Goal: Task Accomplishment & Management: Use online tool/utility

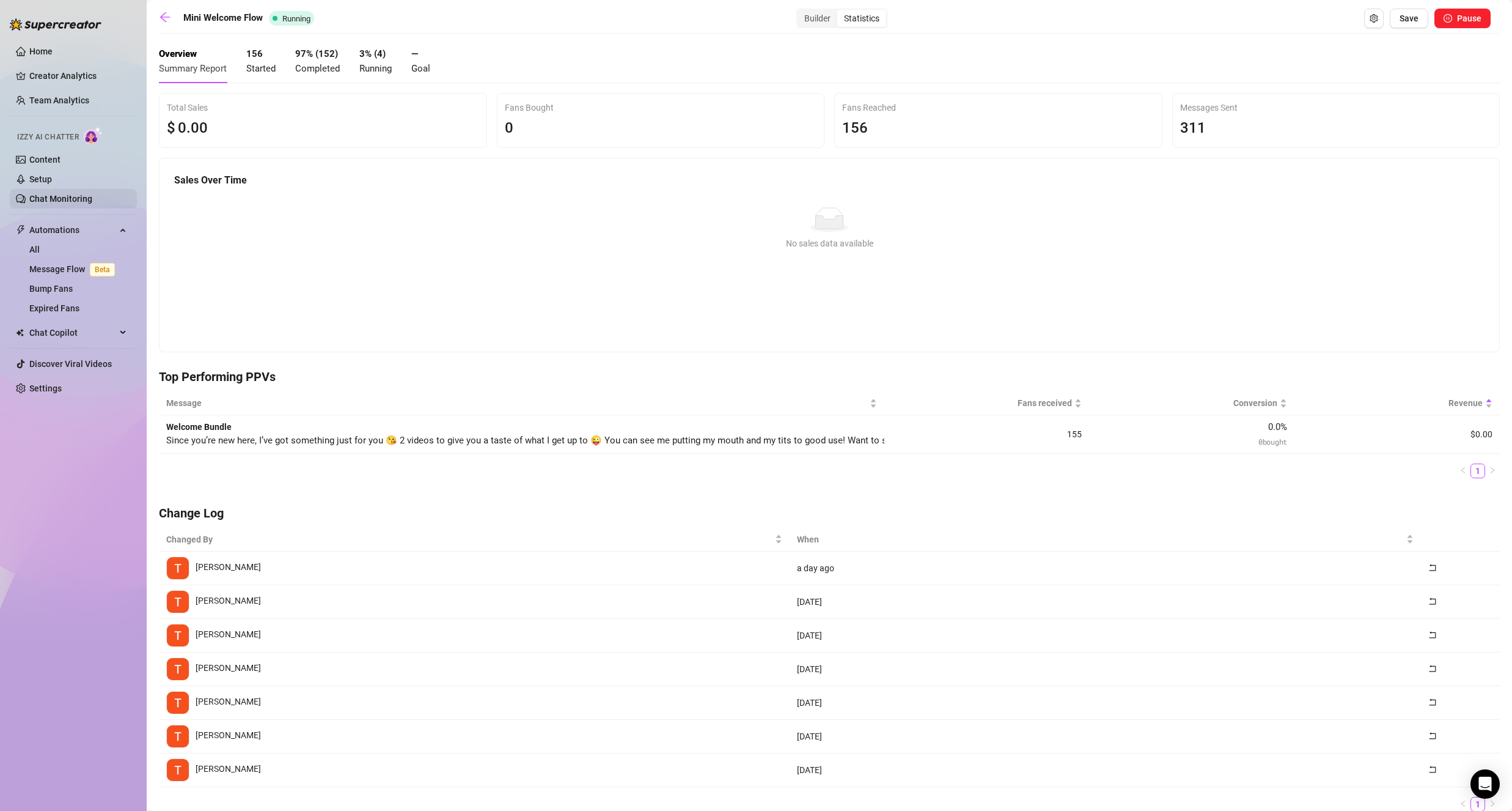
click at [77, 200] on link "Chat Monitoring" at bounding box center [61, 198] width 63 height 10
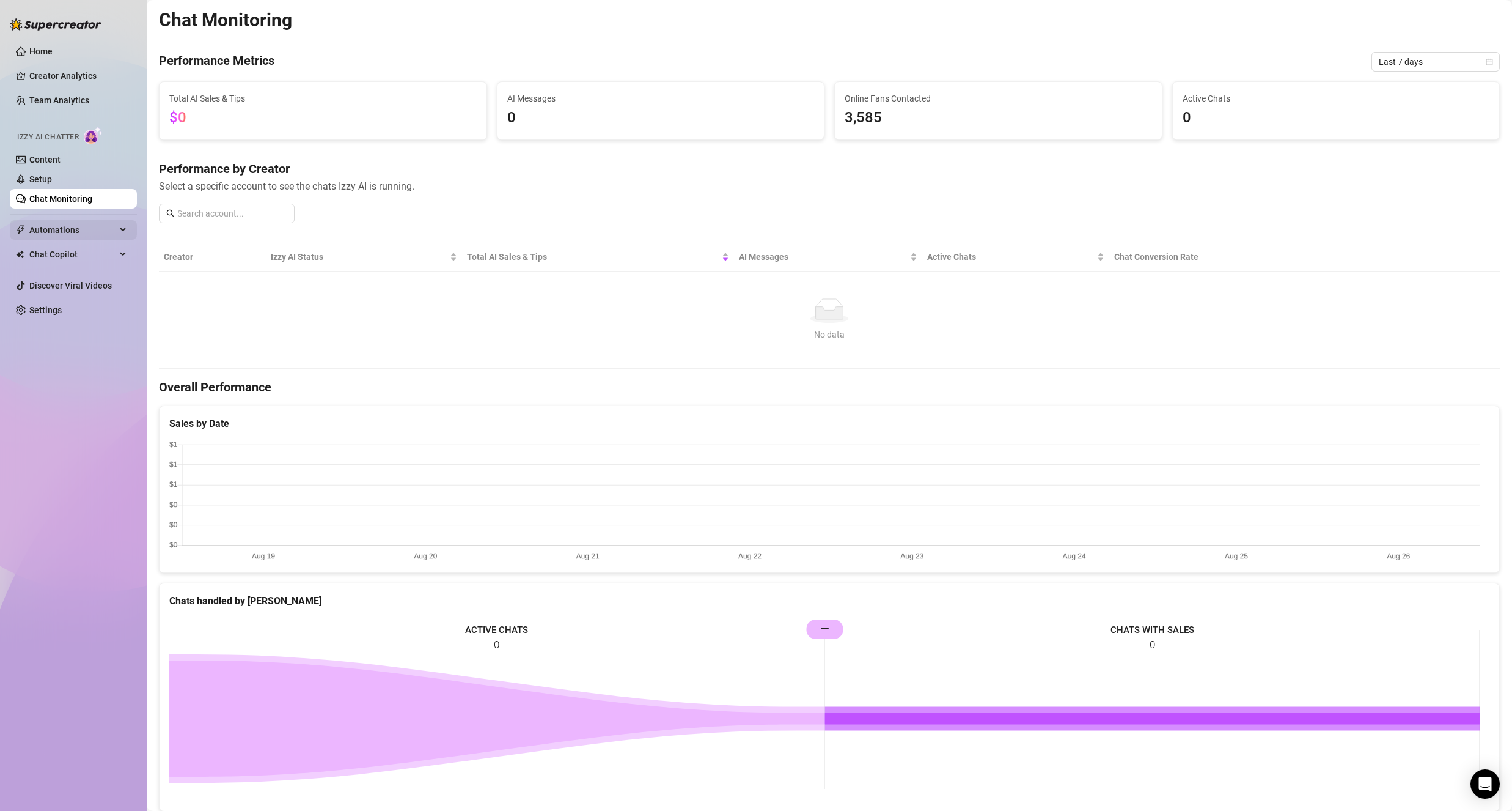
drag, startPoint x: 77, startPoint y: 224, endPoint x: 87, endPoint y: 228, distance: 10.8
click at [77, 223] on span "Automations" at bounding box center [72, 230] width 87 height 19
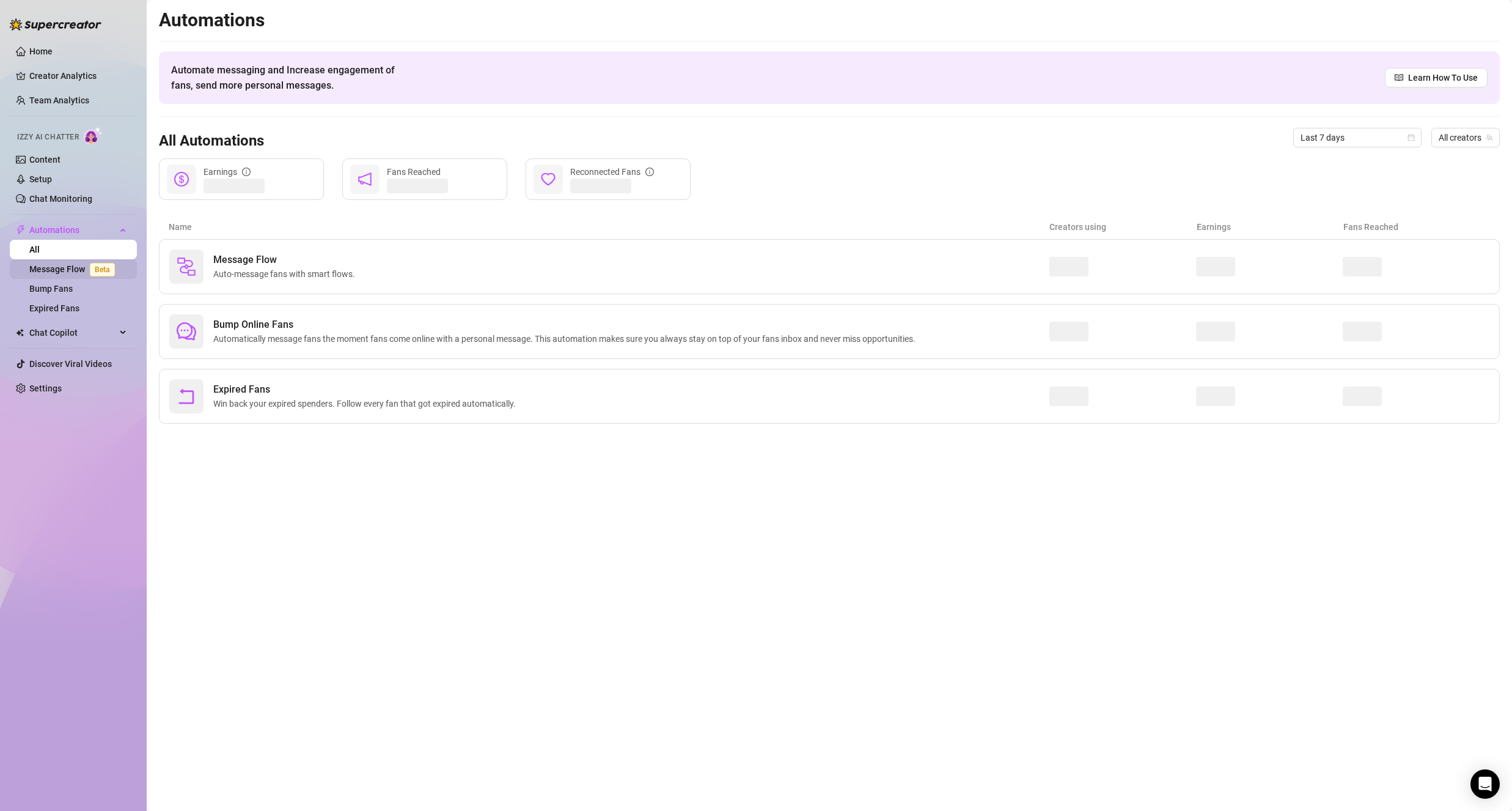
click at [81, 270] on link "Message Flow Beta" at bounding box center [74, 268] width 91 height 10
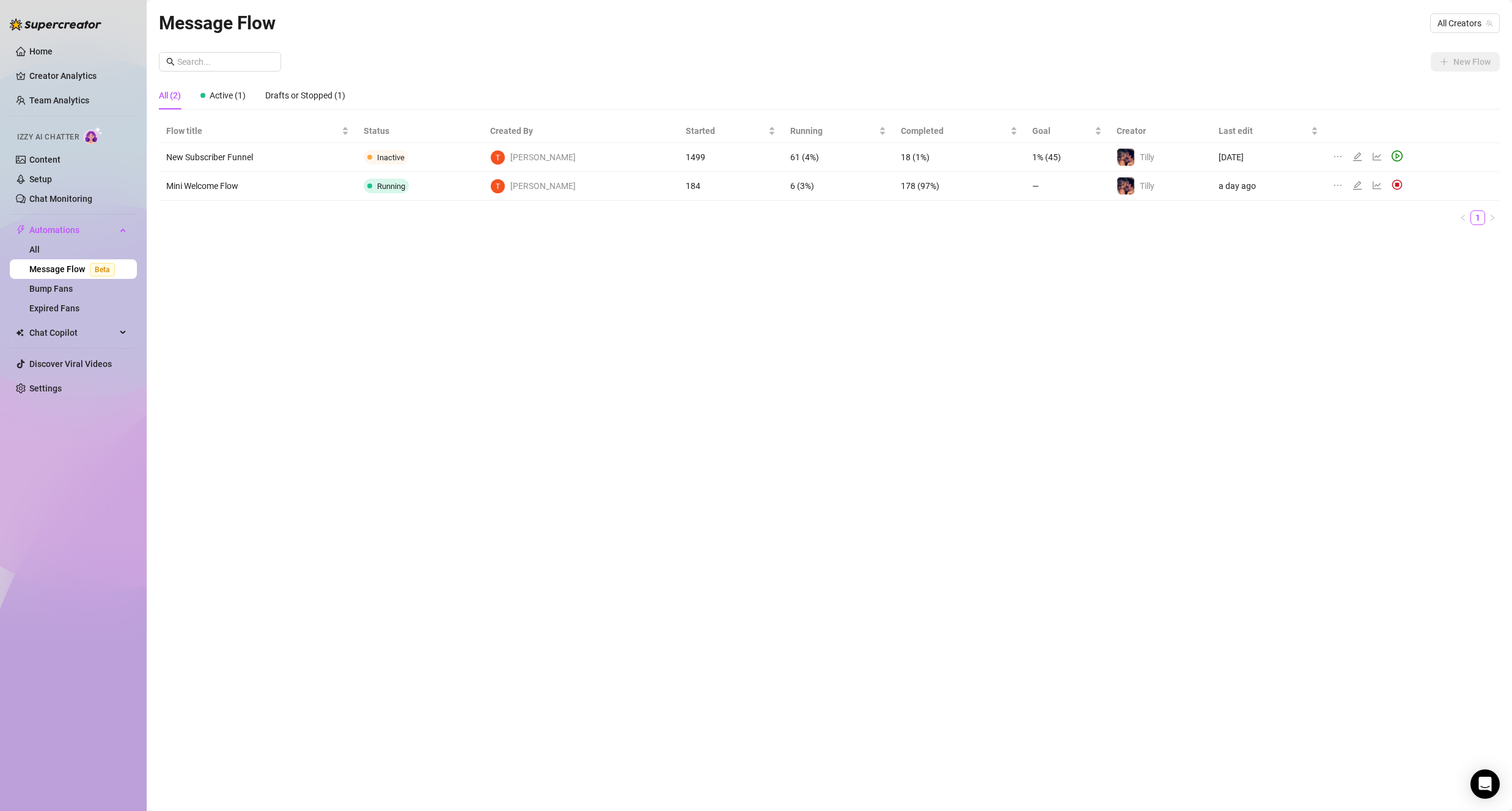
click at [1372, 185] on icon "line-chart" at bounding box center [1377, 185] width 10 height 10
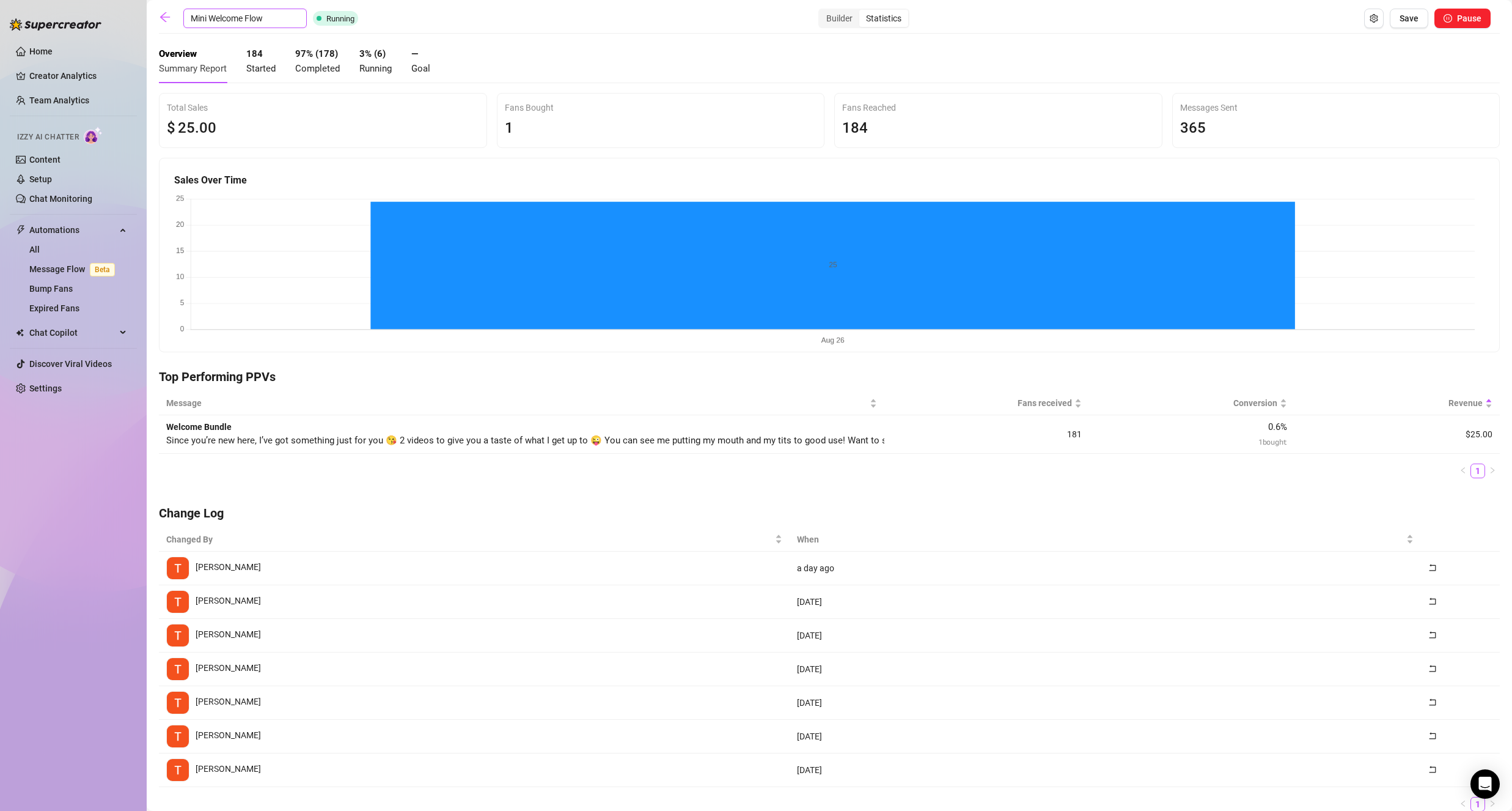
click at [223, 18] on input "Mini Welcome Flow" at bounding box center [245, 18] width 123 height 19
click at [171, 15] on icon "arrow-left" at bounding box center [165, 18] width 12 height 12
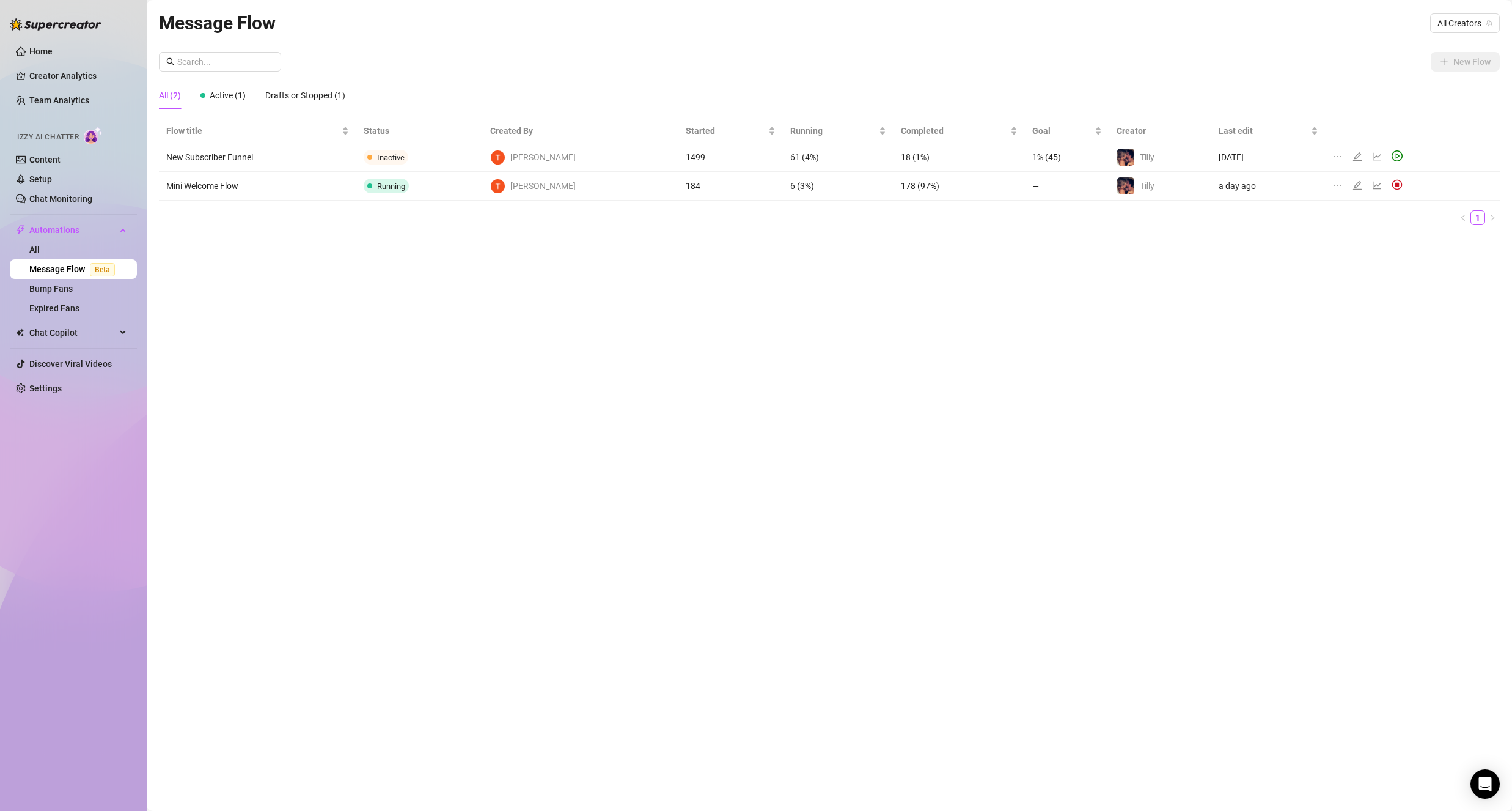
click at [1353, 186] on icon "edit" at bounding box center [1357, 185] width 10 height 10
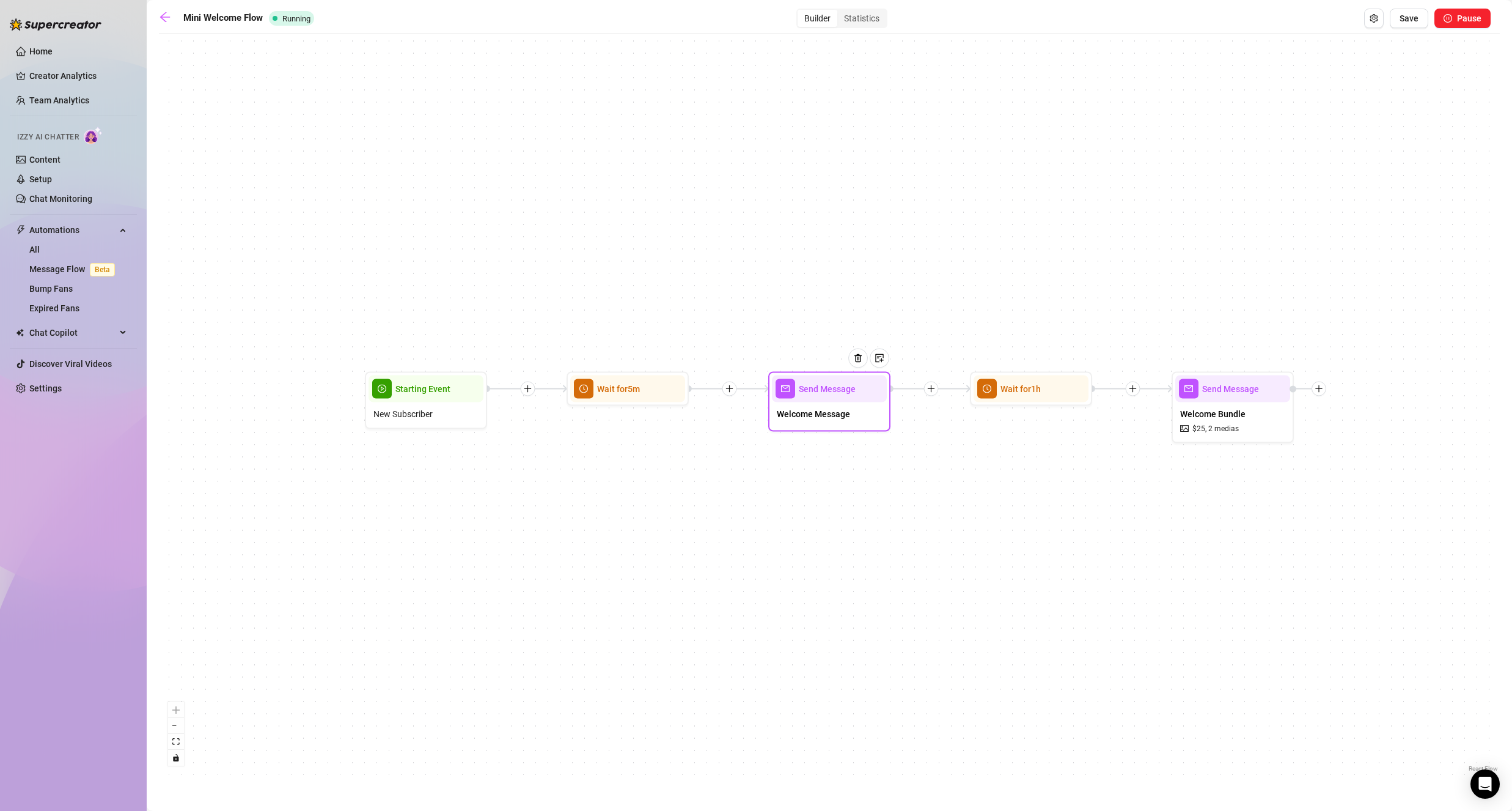
click at [819, 428] on div "Send Message Welcome Message" at bounding box center [829, 402] width 122 height 60
type textarea "Hey cutie 🥰 can I ask — where did you find me? 👀 And while you’re here… tell me…"
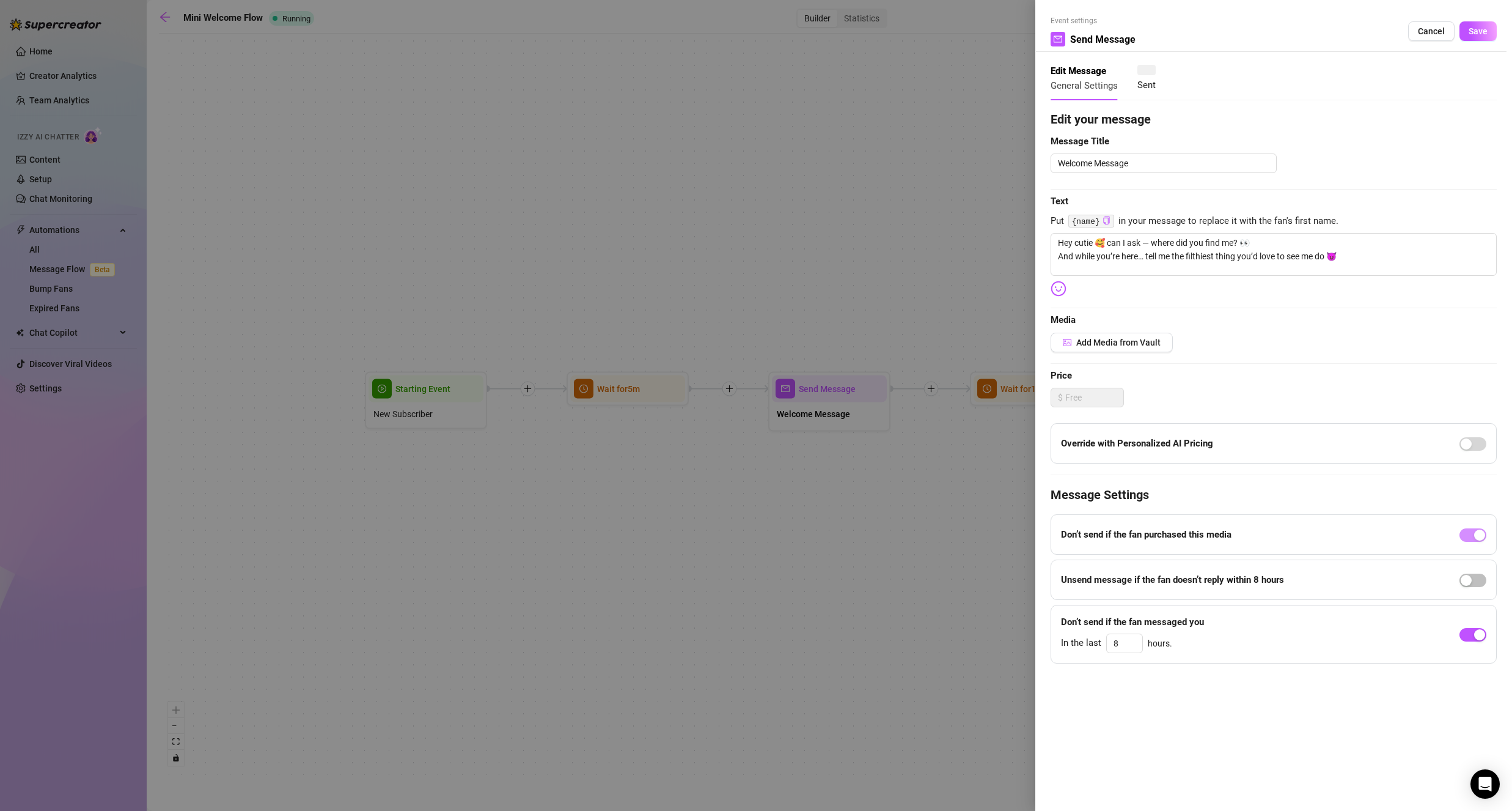
click at [833, 417] on div at bounding box center [756, 406] width 1512 height 811
click at [833, 417] on span "Welcome Message" at bounding box center [813, 413] width 73 height 13
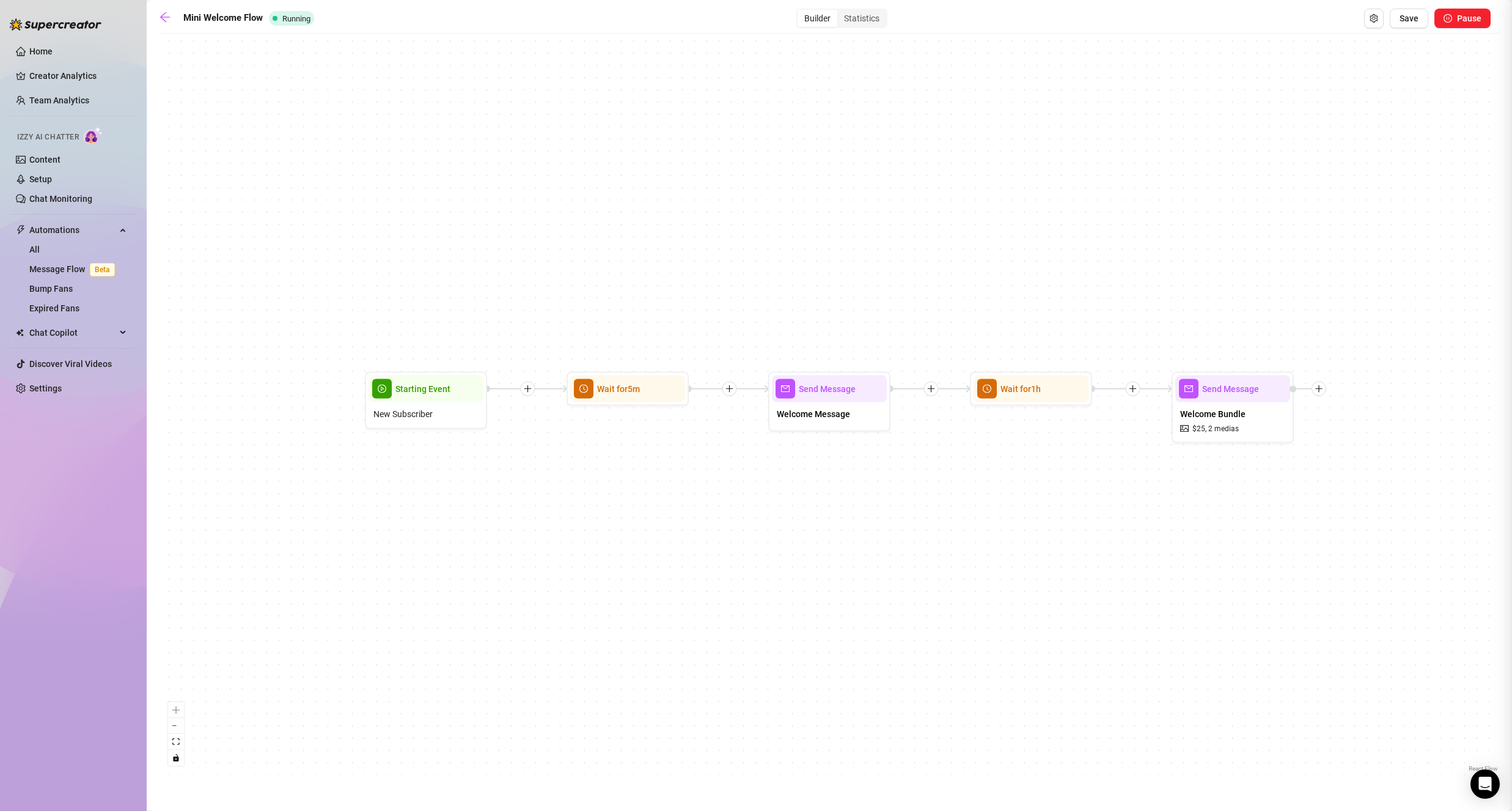
type textarea "Hey cutie 🥰 can I ask — where did you find me? 👀 And while you’re here… tell me…"
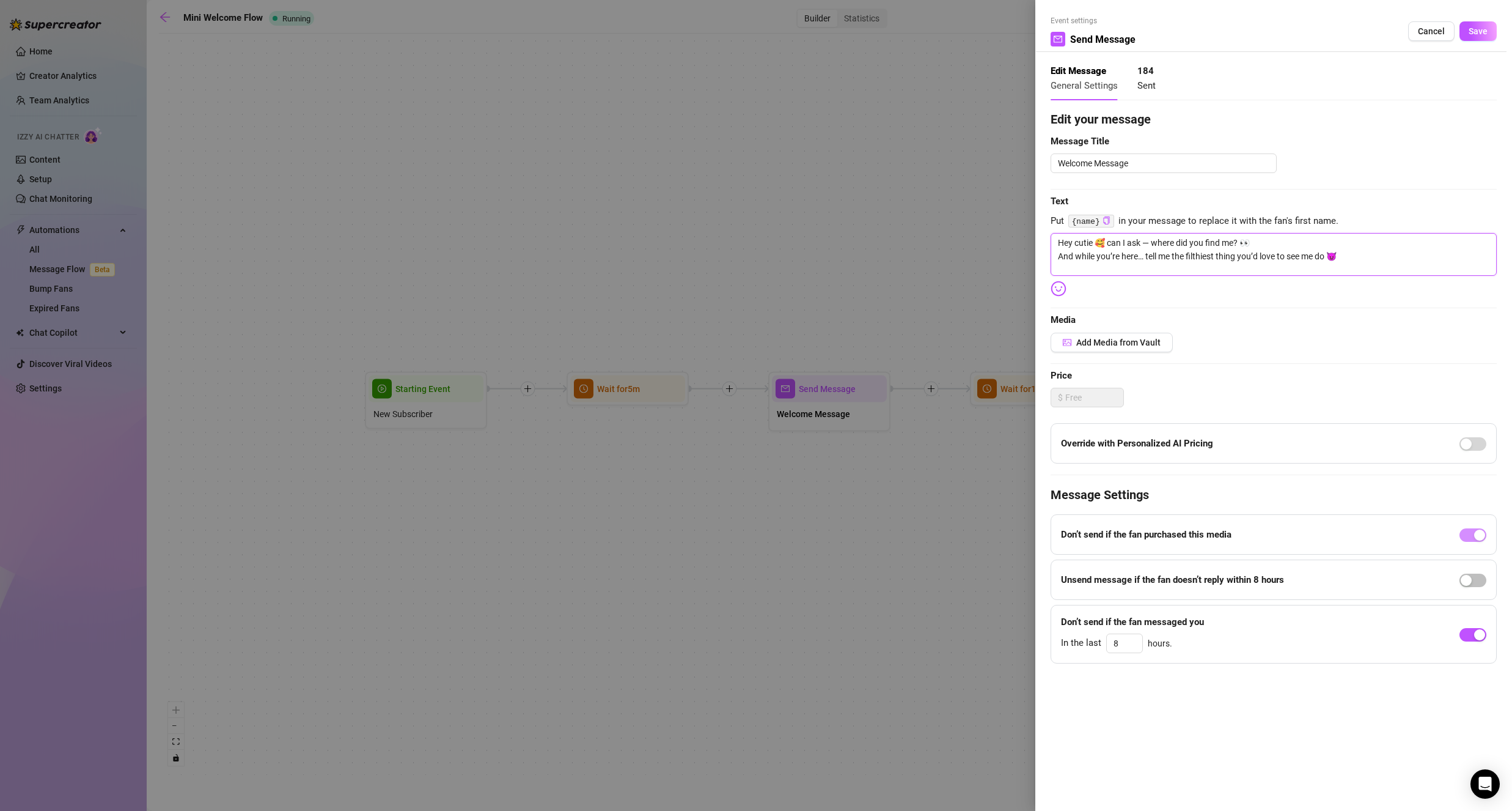
click at [1085, 240] on textarea "Hey cutie 🥰 can I ask — where did you find me? 👀 And while you’re here… tell me…" at bounding box center [1274, 254] width 447 height 43
type textarea "Hey b🥰 can I ask — where did you find me? 👀 And while you’re here… tell me the …"
type textarea "Hey ba🥰 can I ask — where did you find me? 👀 And while you’re here… tell me the…"
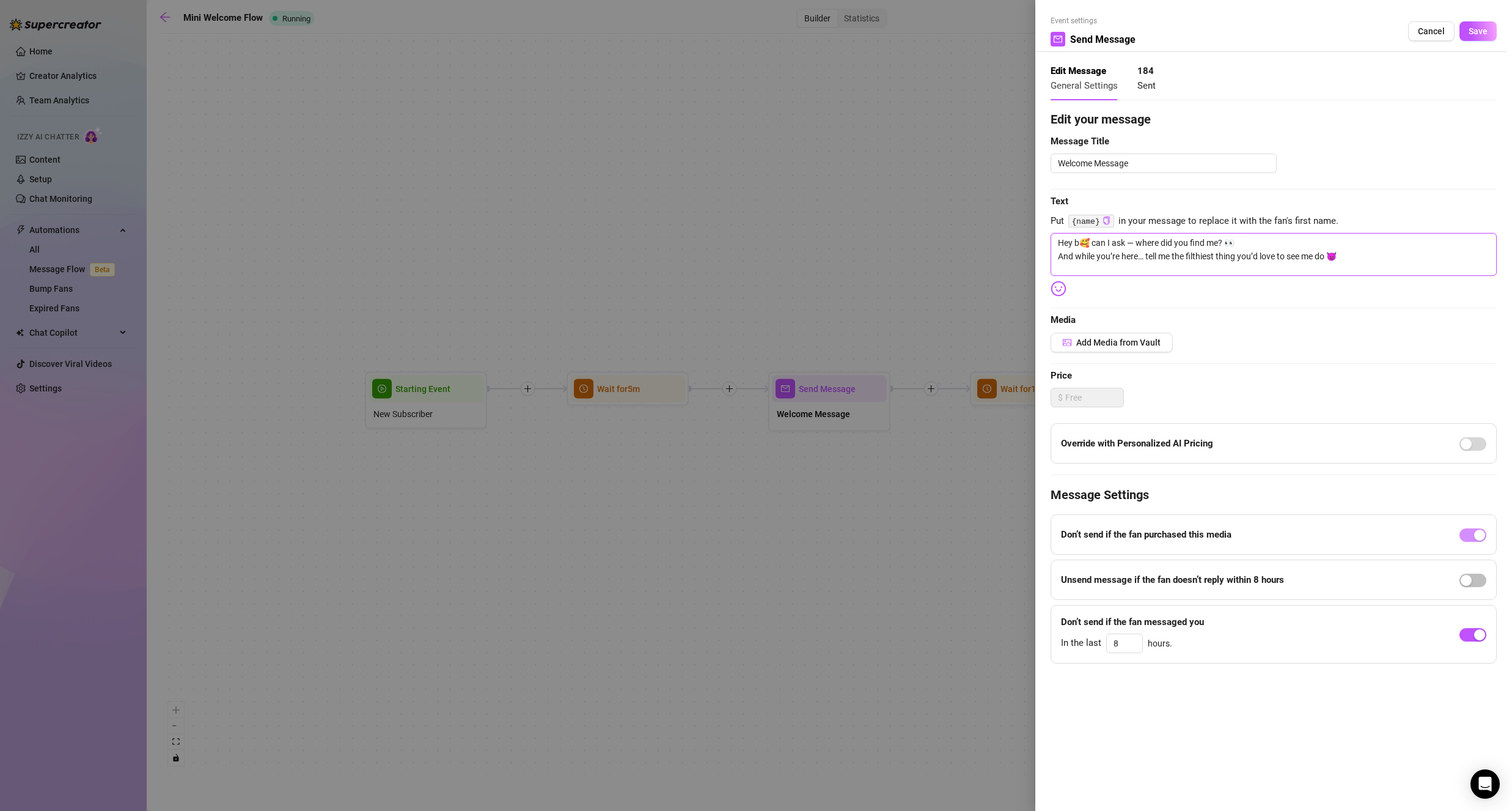
type textarea "Hey ba🥰 can I ask — where did you find me? 👀 And while you’re here… tell me the…"
type textarea "Hey bab🥰 can I ask — where did you find me? 👀 And while you’re here… tell me th…"
type textarea "Hey babe🥰 can I ask — where did you find me? 👀 And while you’re here… tell me t…"
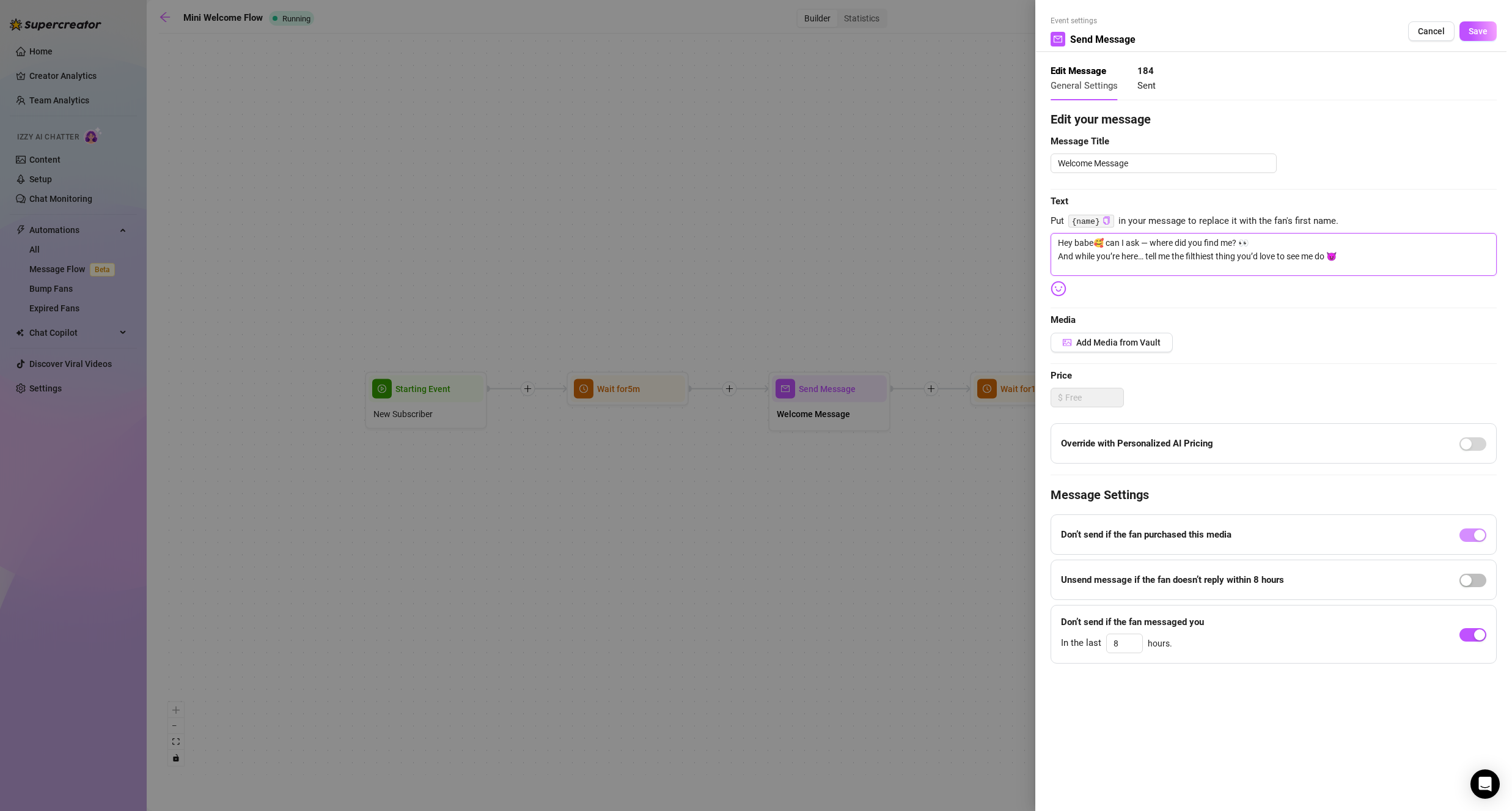
drag, startPoint x: 1197, startPoint y: 256, endPoint x: 1030, endPoint y: 251, distance: 167.1
click at [1030, 251] on div "Event settings Send Message Cancel Save Edit Message General Settings 184 Sent …" at bounding box center [756, 406] width 1512 height 811
type textarea "Hey babe🥰 can I ask — where did you find me? 👀"
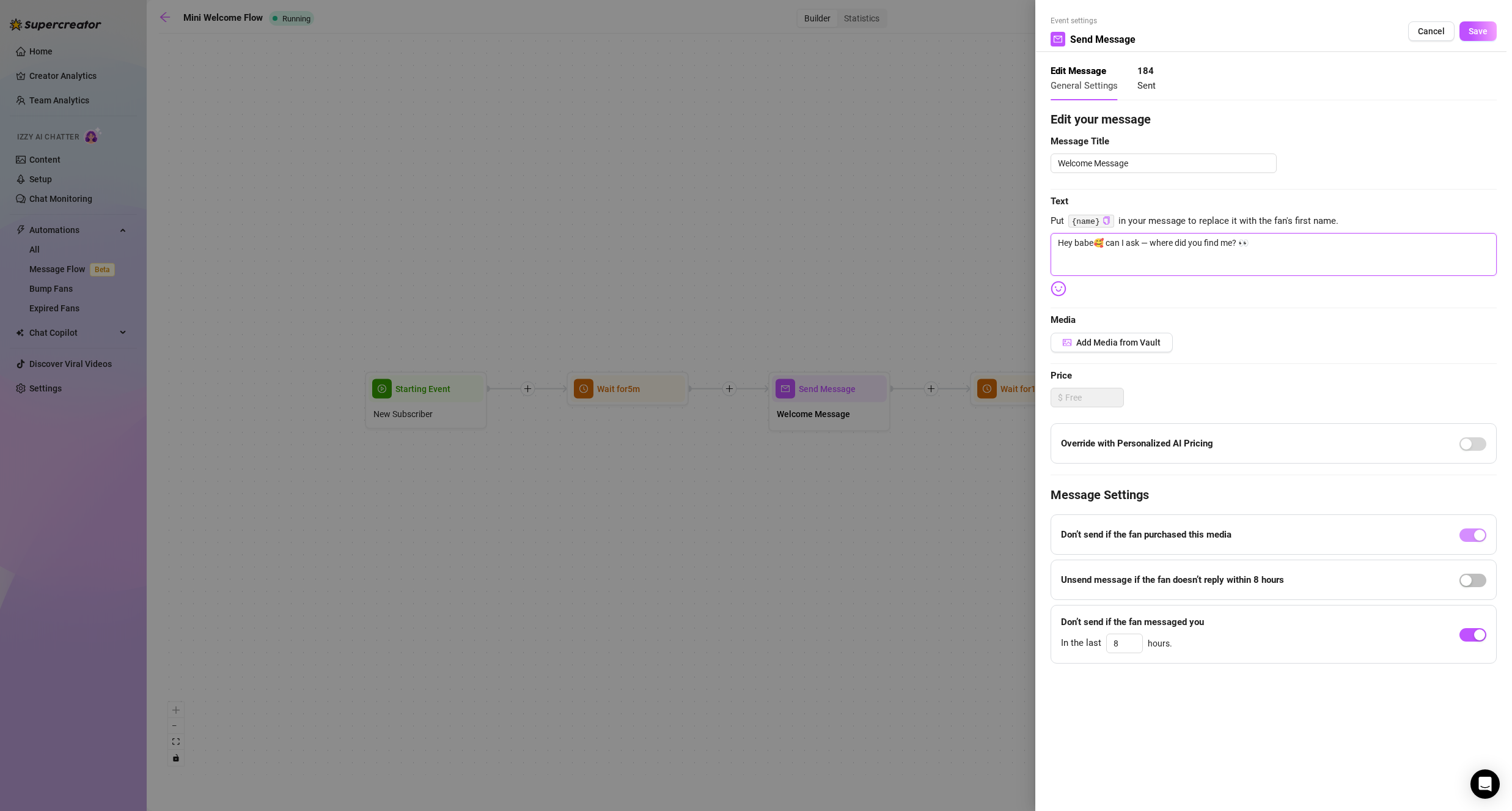
type textarea "Hey babe🥰 can I ask — where did you find me? 👀"
type textarea "Hey babe🥰 can I ask — where did you find me?"
type textarea "Hey babe🥰 can I ask — where did you find me? 👀"
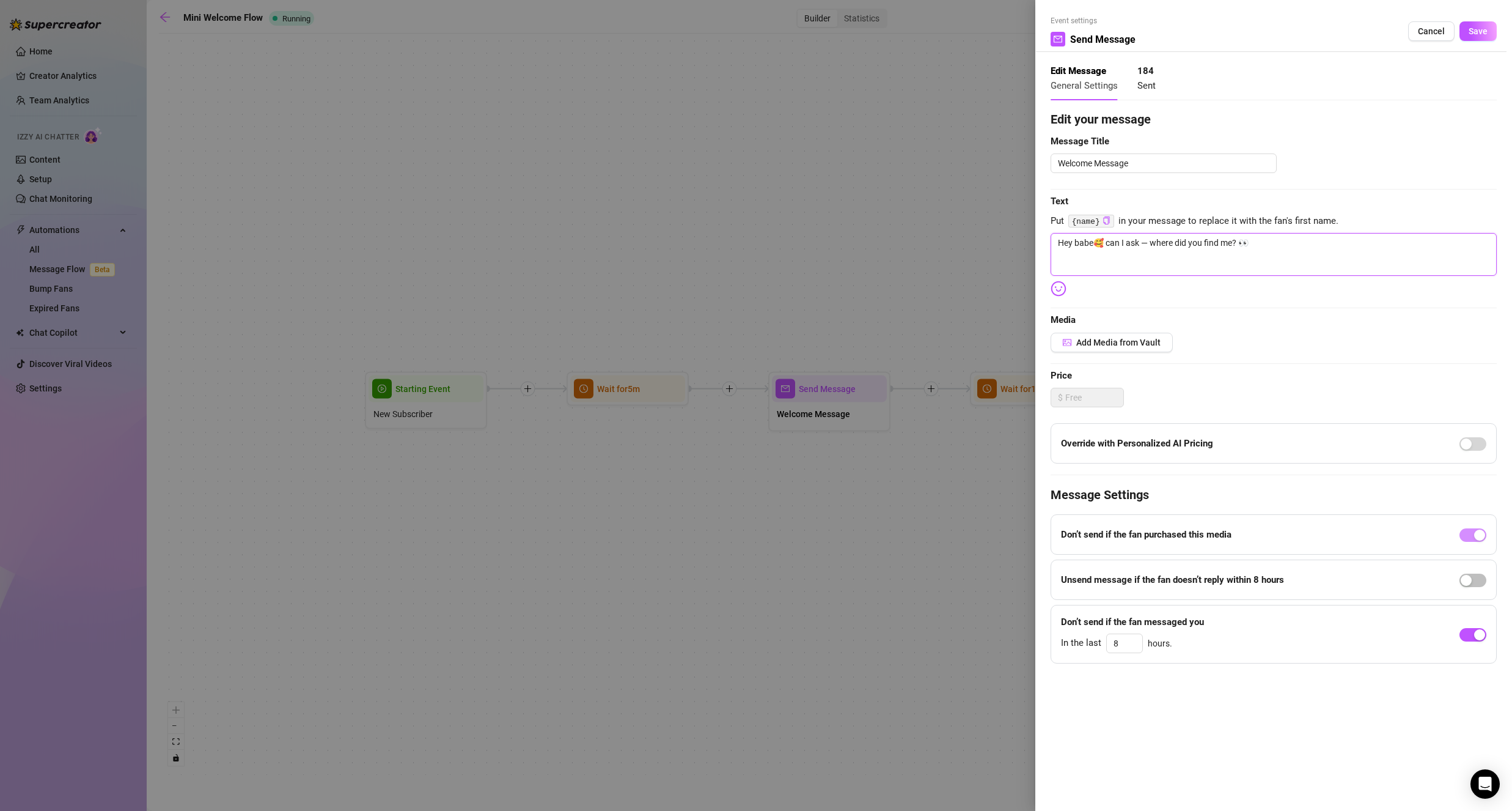
type textarea "Hey babe🥰 can I ask — where did you find me? 👀"
type textarea "Hey babe🥰 can I ask — where did you find me? 👀 I"
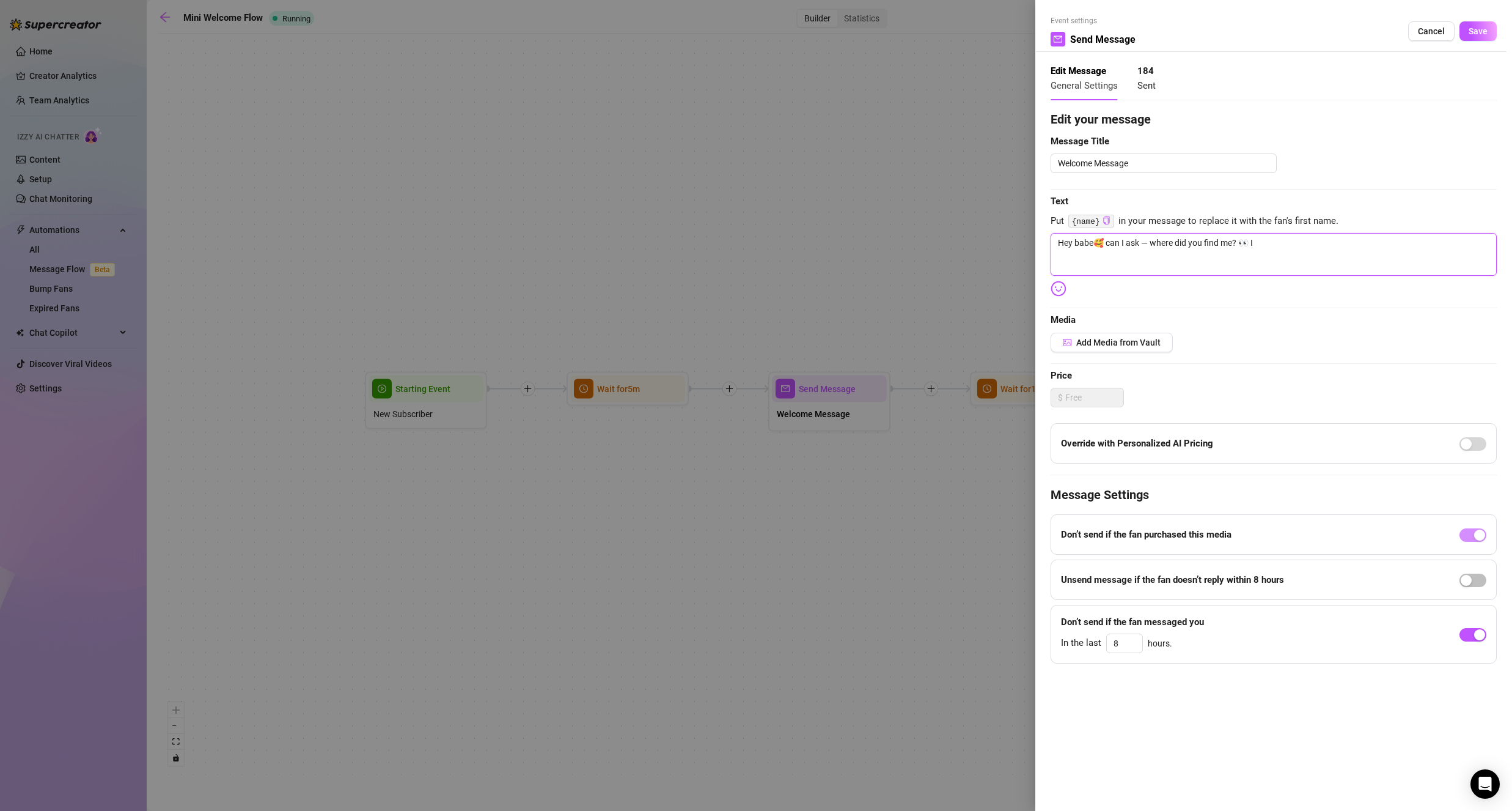
type textarea "Hey babe🥰 can I ask — where did you find me? 👀 I"
type textarea "Hey babe🥰 can I ask — where did you find me? 👀 I l"
type textarea "Hey babe🥰 can I ask — where did you find me? 👀 I li"
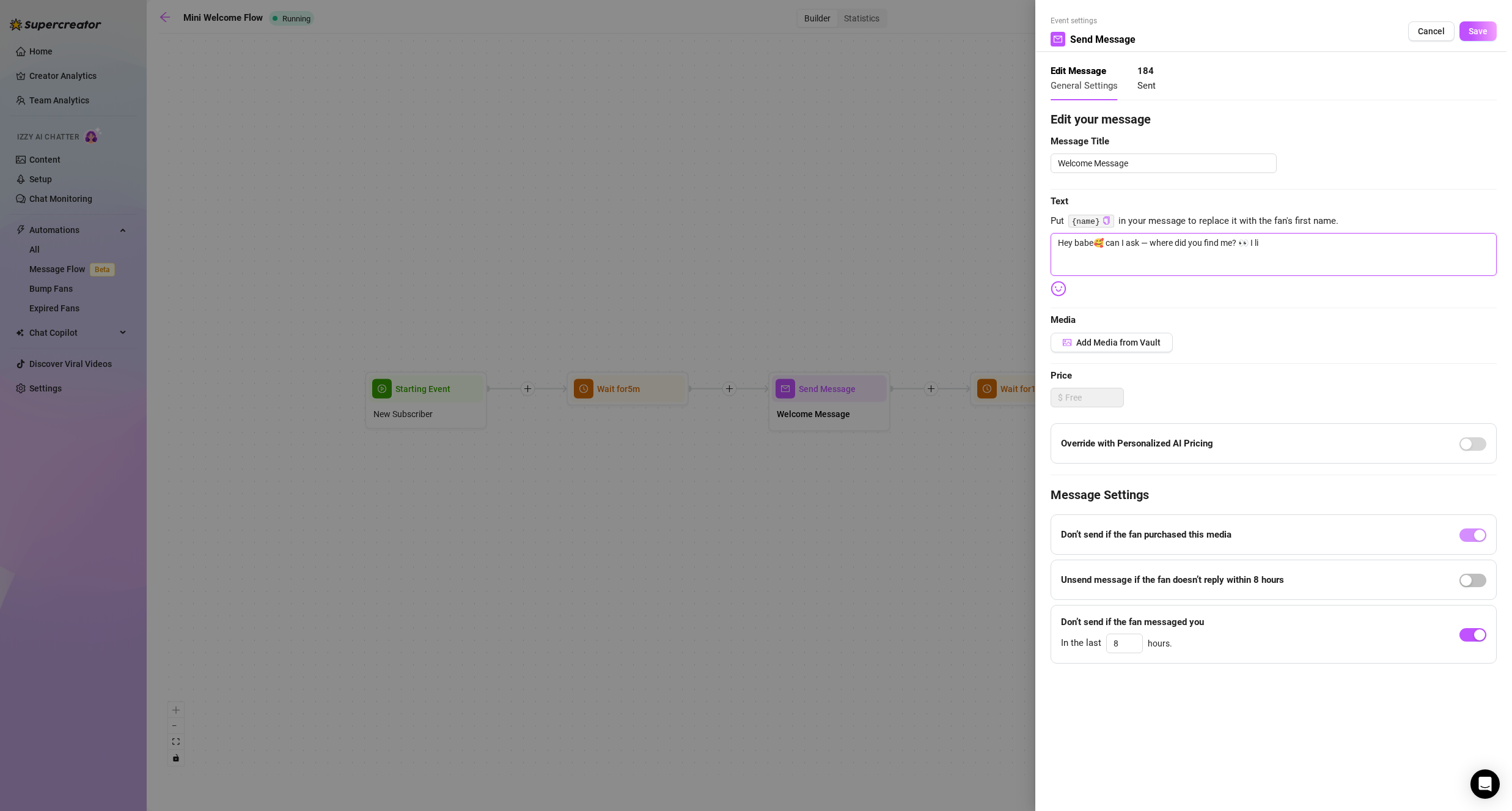
type textarea "Hey babe🥰 can I ask — where did you find me? 👀 I l"
type textarea "Hey babe🥰 can I ask — where did you find me? 👀 I lo"
type textarea "Hey babe🥰 can I ask — where did you find me? 👀 I lov"
type textarea "Hey babe🥰 can I ask — where did you find me? 👀 I love"
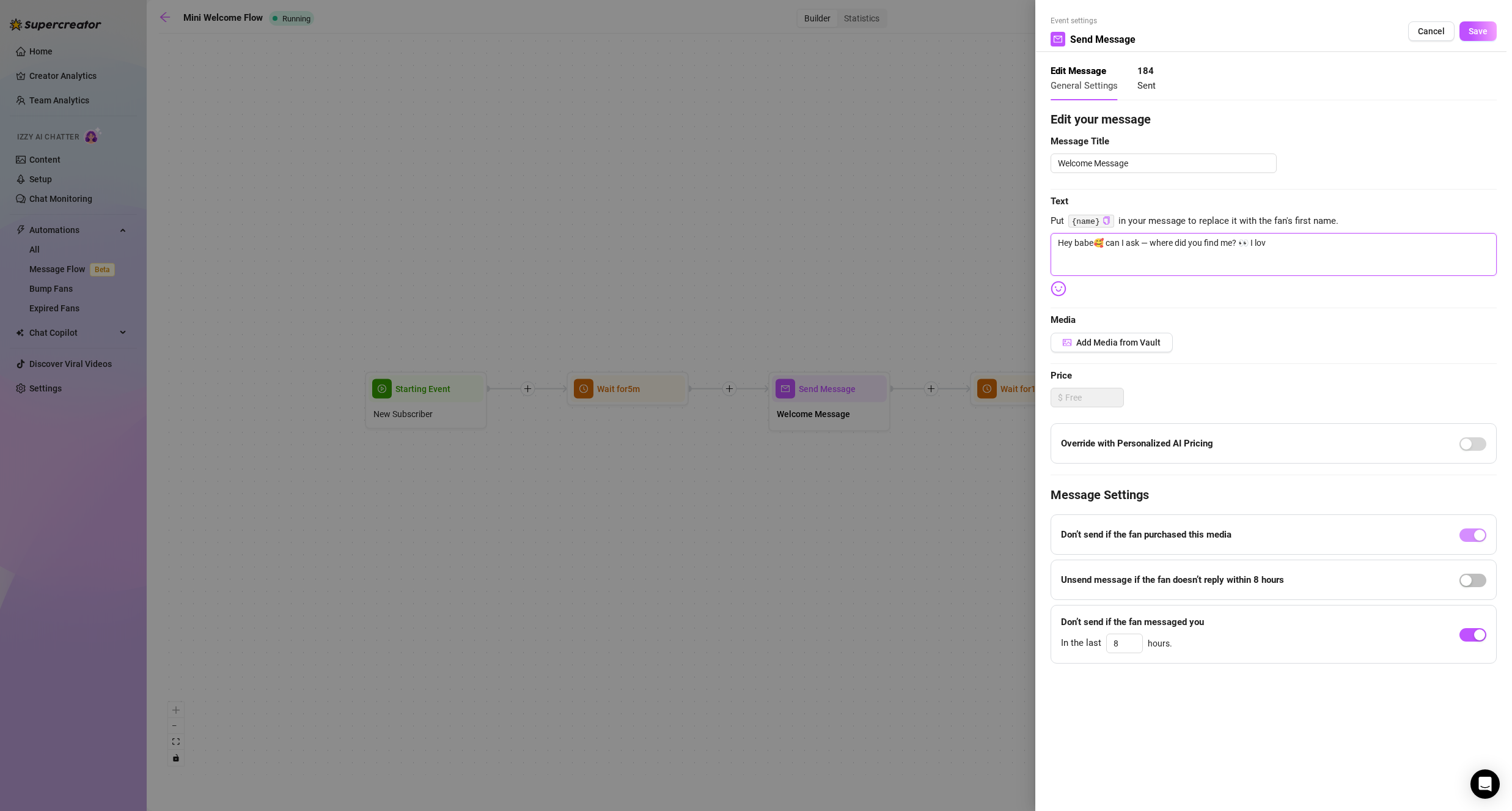
type textarea "Hey babe🥰 can I ask — where did you find me? 👀 I love"
type textarea "Hey babe🥰 can I ask — where did you find me? 👀 I love g"
type textarea "Hey babe🥰 can I ask — where did you find me? 👀 I love ge"
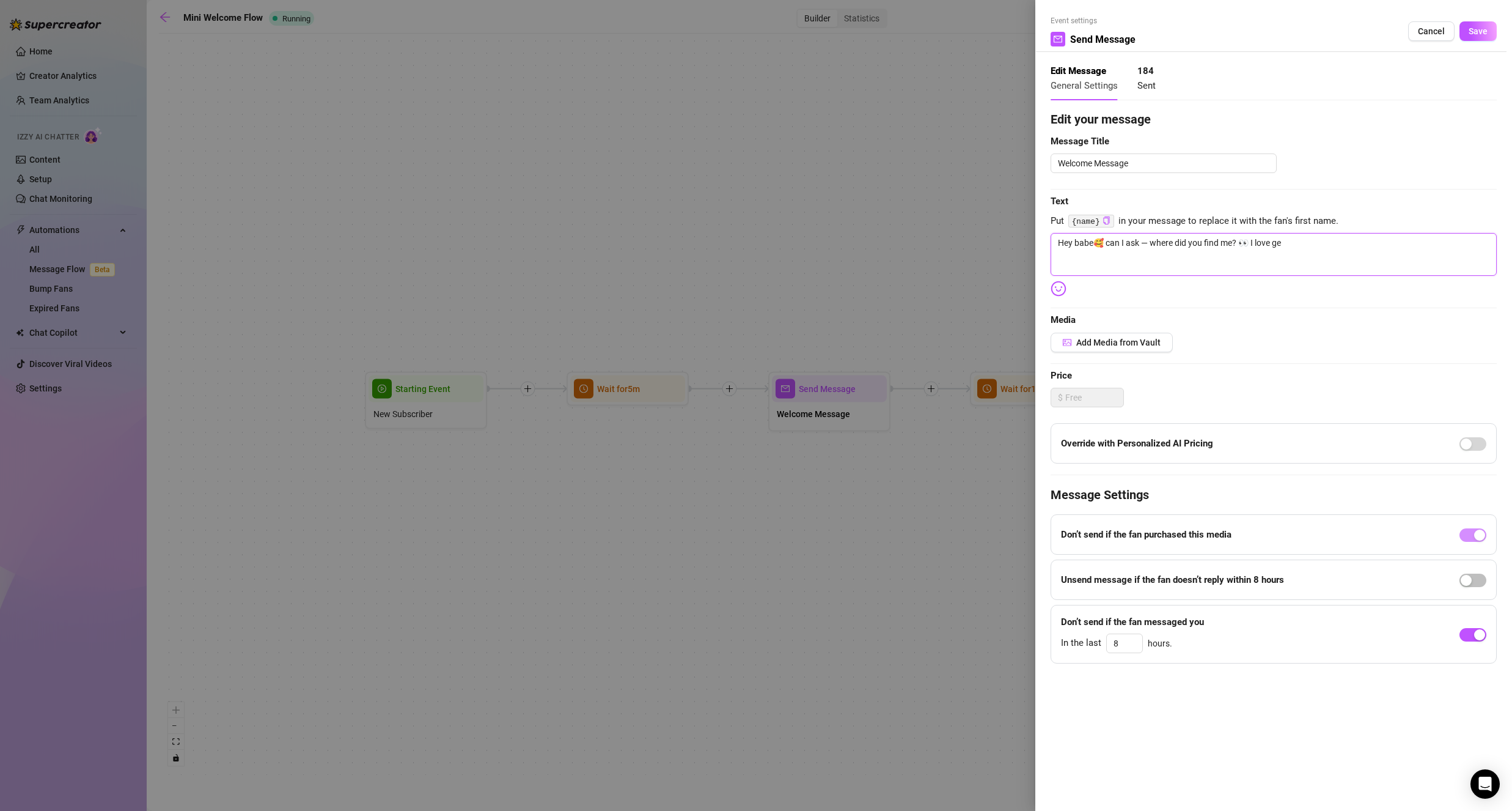
type textarea "Hey babe🥰 can I ask — where did you find me? 👀 I love get"
type textarea "Hey babe🥰 can I ask — where did you find me? 👀 I love gett"
type textarea "Hey babe🥰 can I ask — where did you find me? 👀 I love getti"
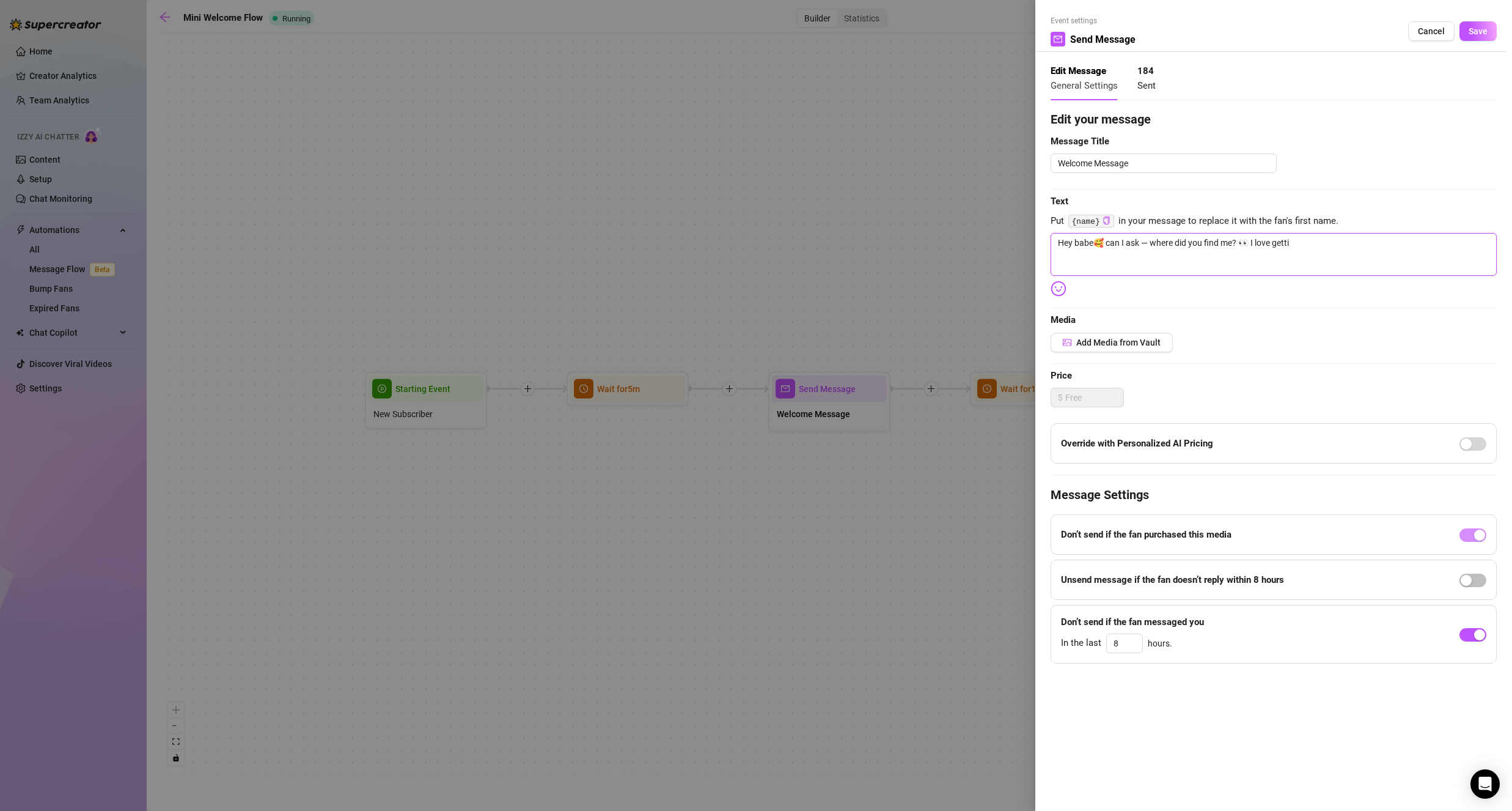
type textarea "Hey babe🥰 can I ask — where did you find me? 👀 I love gettin"
type textarea "Hey babe🥰 can I ask — where did you find me? 👀 I love getting"
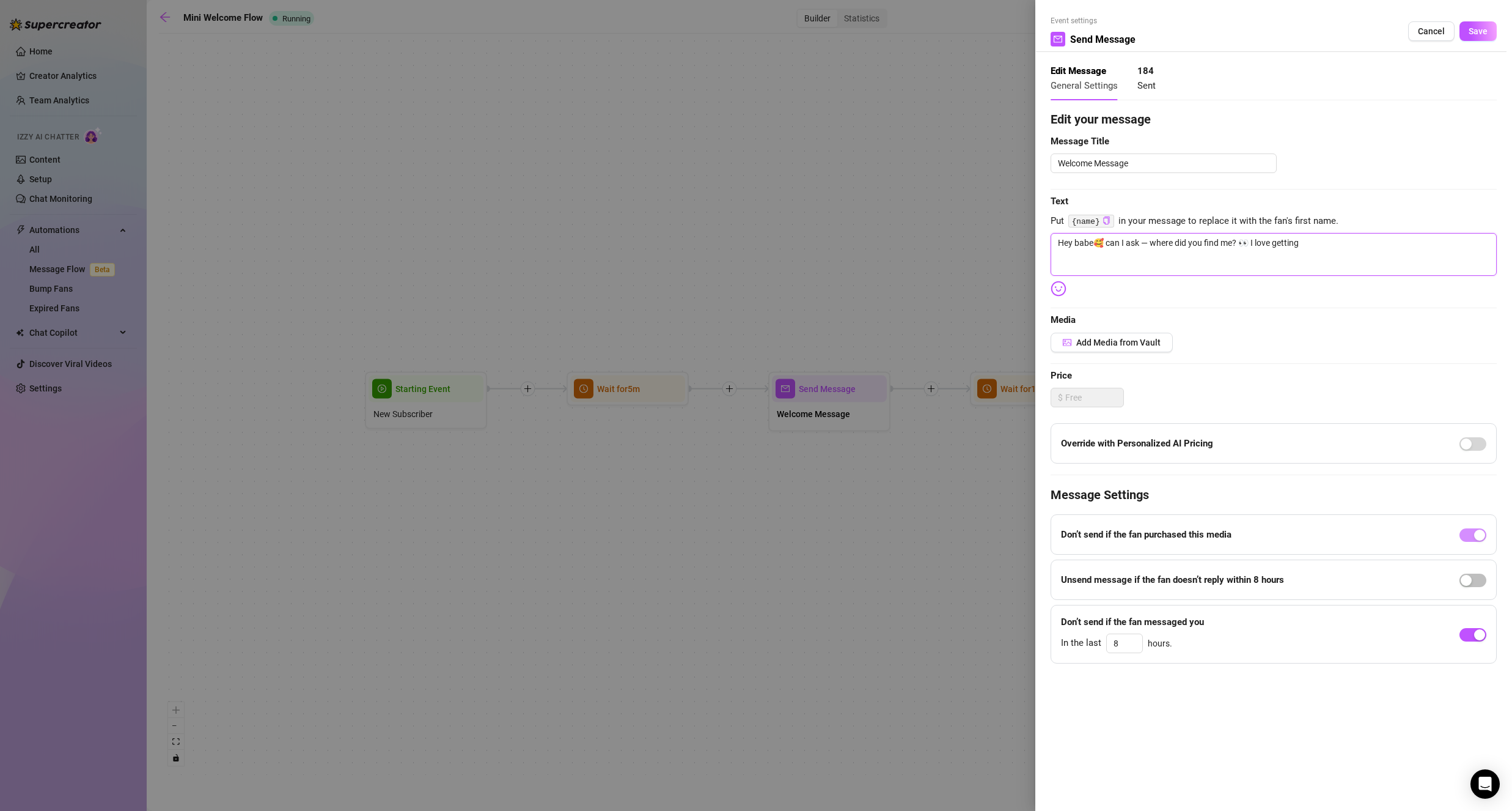
type textarea "Hey babe🥰 can I ask — where did you find me? 👀 I love getting t"
type textarea "Hey babe🥰 can I ask — where did you find me? 👀 I love getting to"
type textarea "Hey babe🥰 can I ask — where did you find me? 👀 I love getting to k"
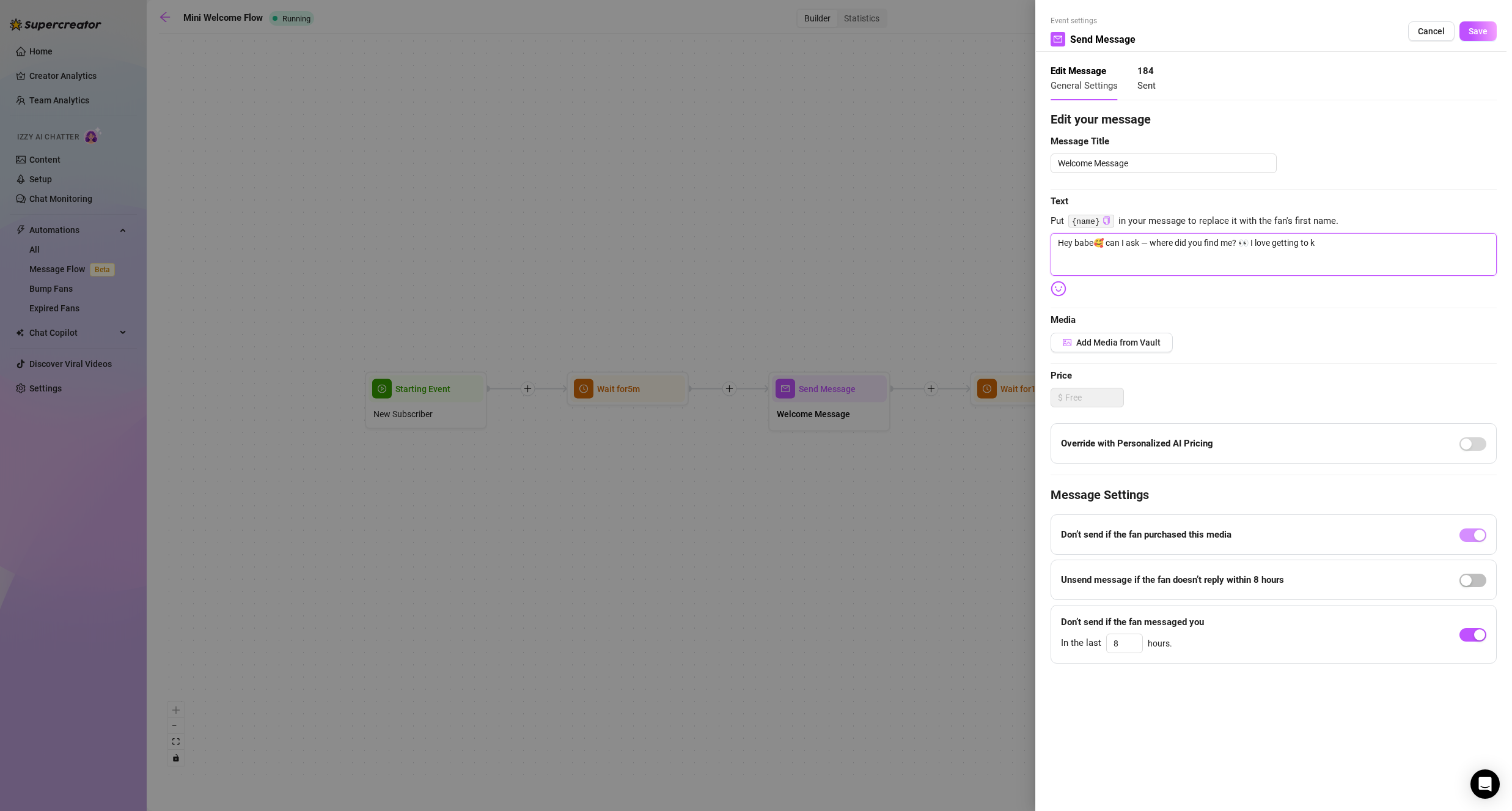
type textarea "Hey babe🥰 can I ask — where did you find me? 👀 I love getting to kn"
type textarea "Hey babe🥰 can I ask — where did you find me? 👀 I love getting to kno"
type textarea "Hey babe🥰 can I ask — where did you find me? 👀 I love getting to know"
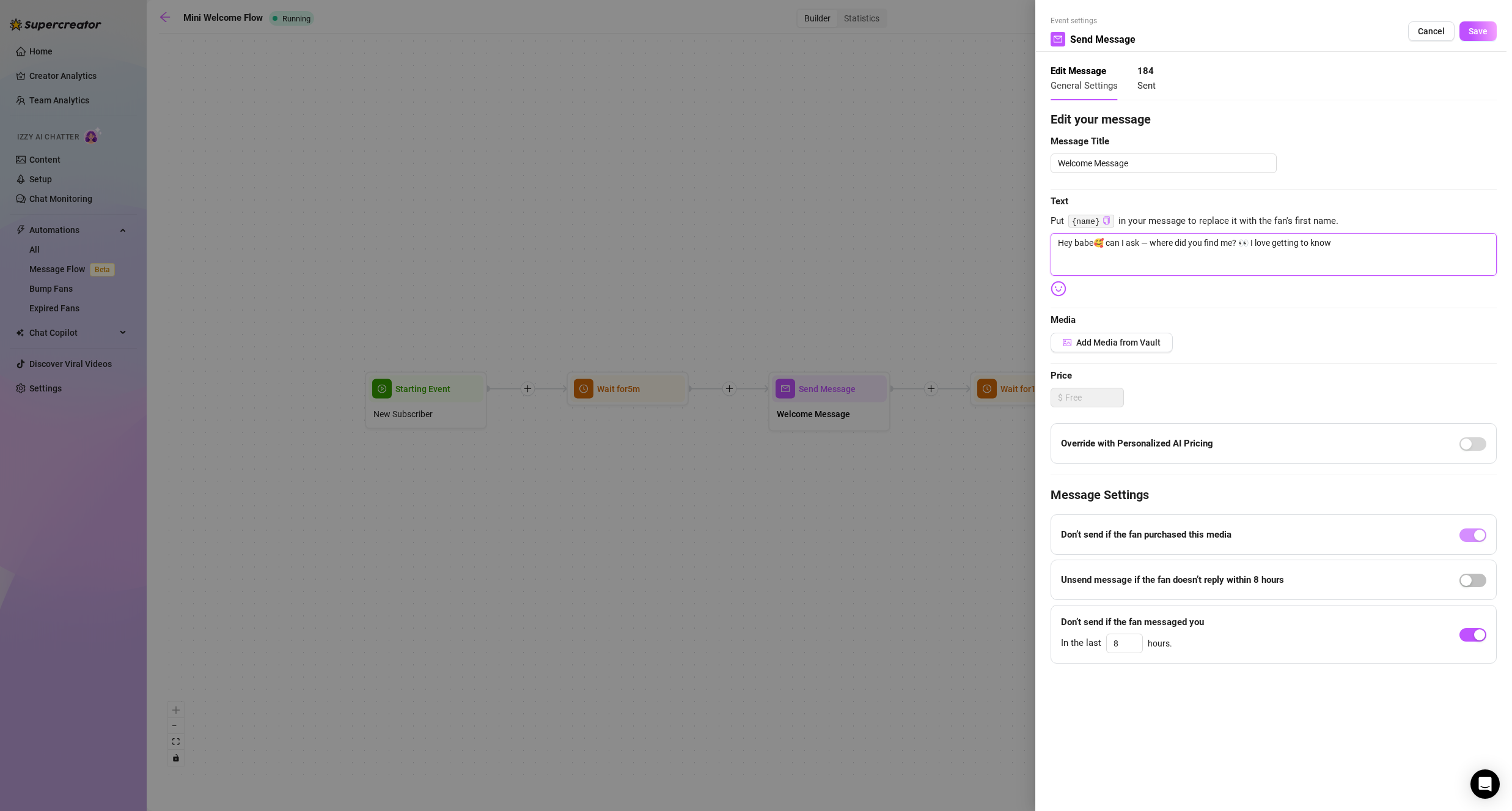
type textarea "Hey babe🥰 can I ask — where did you find me? 👀 I love getting to know"
type textarea "Hey babe🥰 can I ask — where did you find me? 👀 I love getting to know m"
type textarea "Hey babe🥰 can I ask — where did you find me? 👀 I love getting to know my"
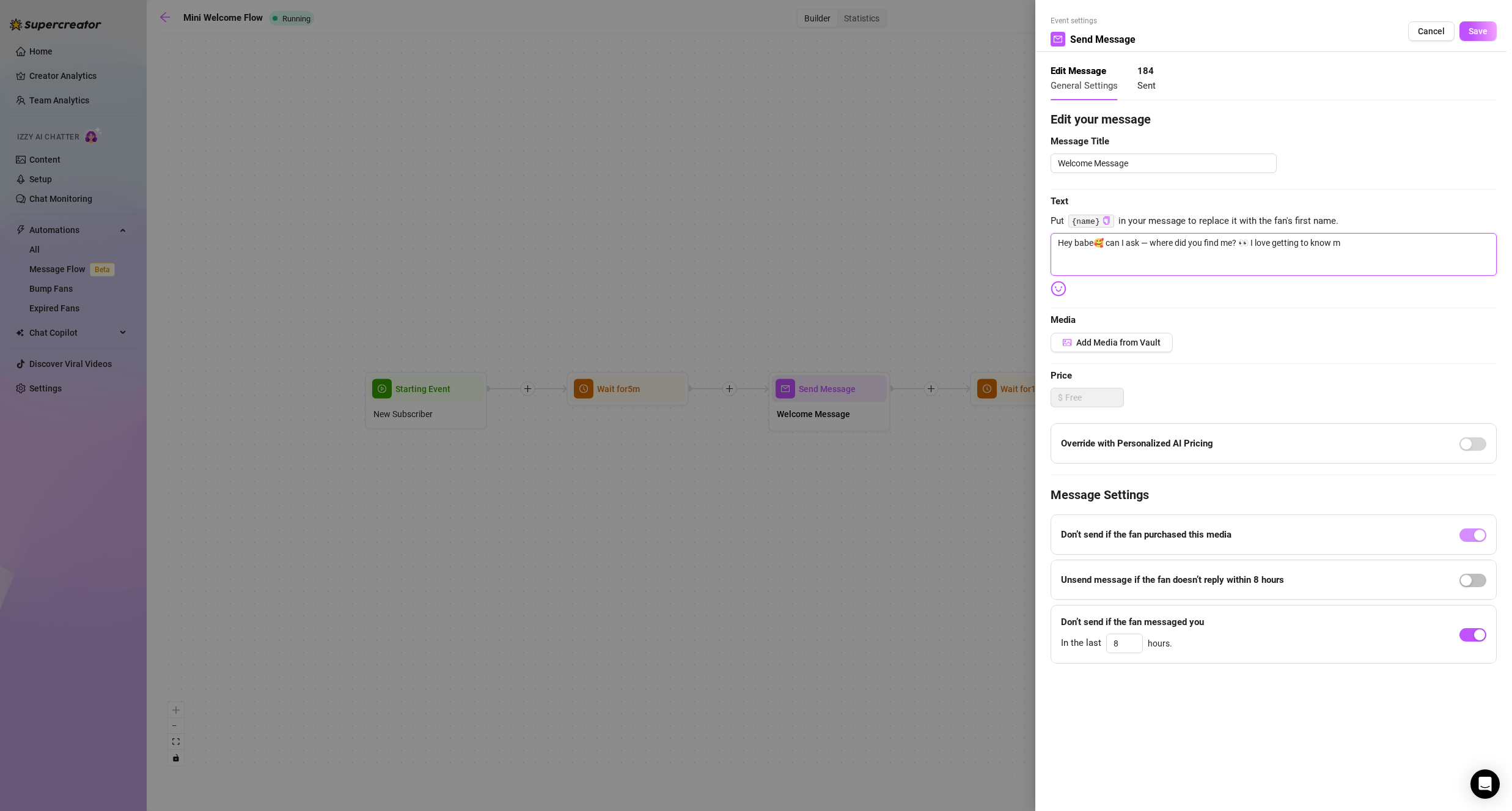
type textarea "Hey babe🥰 can I ask — where did you find me? 👀 I love getting to know my"
type textarea "Hey babe🥰 can I ask — where did you find me? 👀 I love getting to know my f"
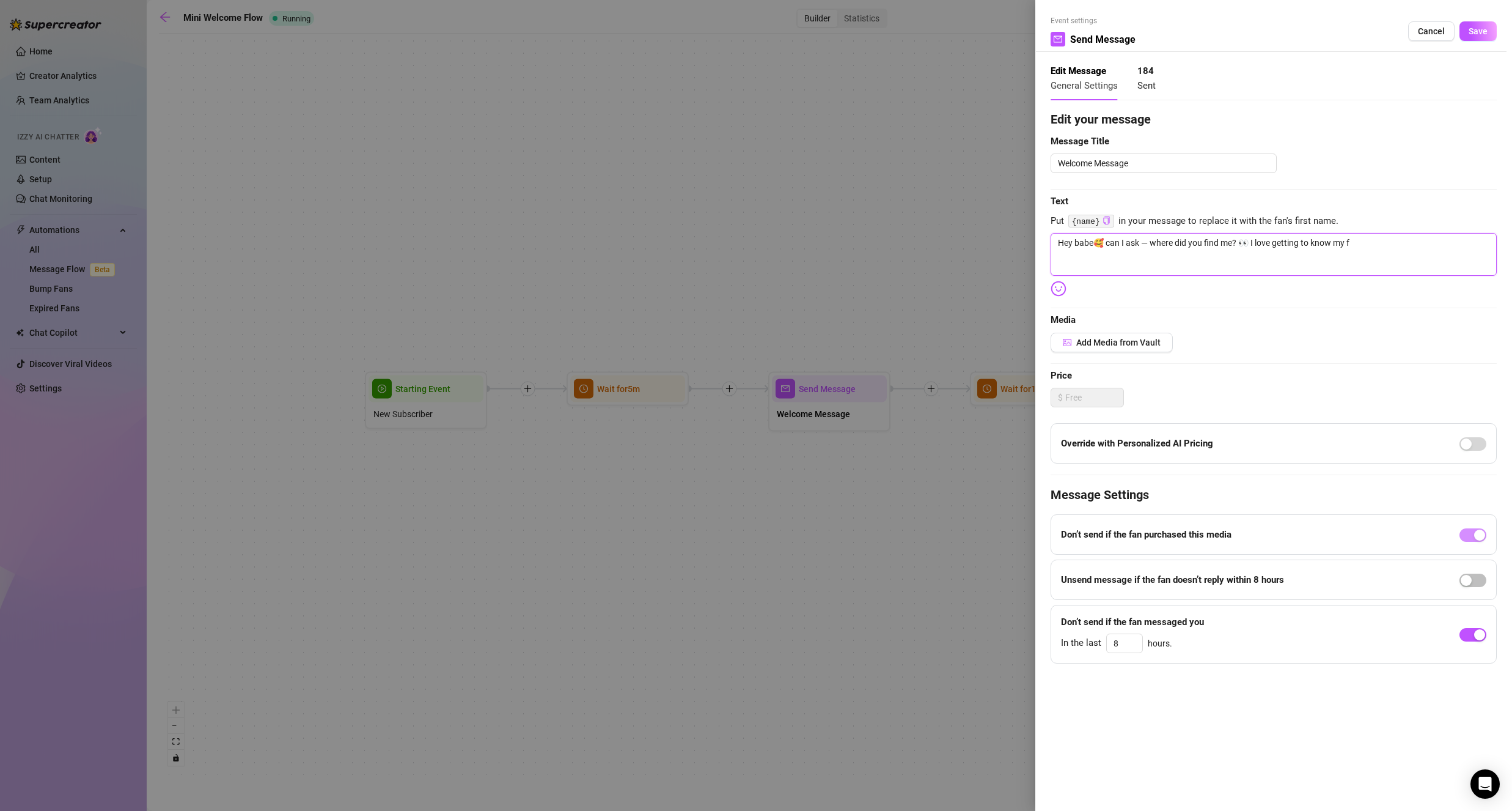
type textarea "Hey babe🥰 can I ask — where did you find me? 👀 I love getting to know my fa"
type textarea "Hey babe🥰 can I ask — where did you find me? 👀 I love getting to know my fan"
type textarea "Hey babe🥰 can I ask — where did you find me? 👀 I love getting to know my fans"
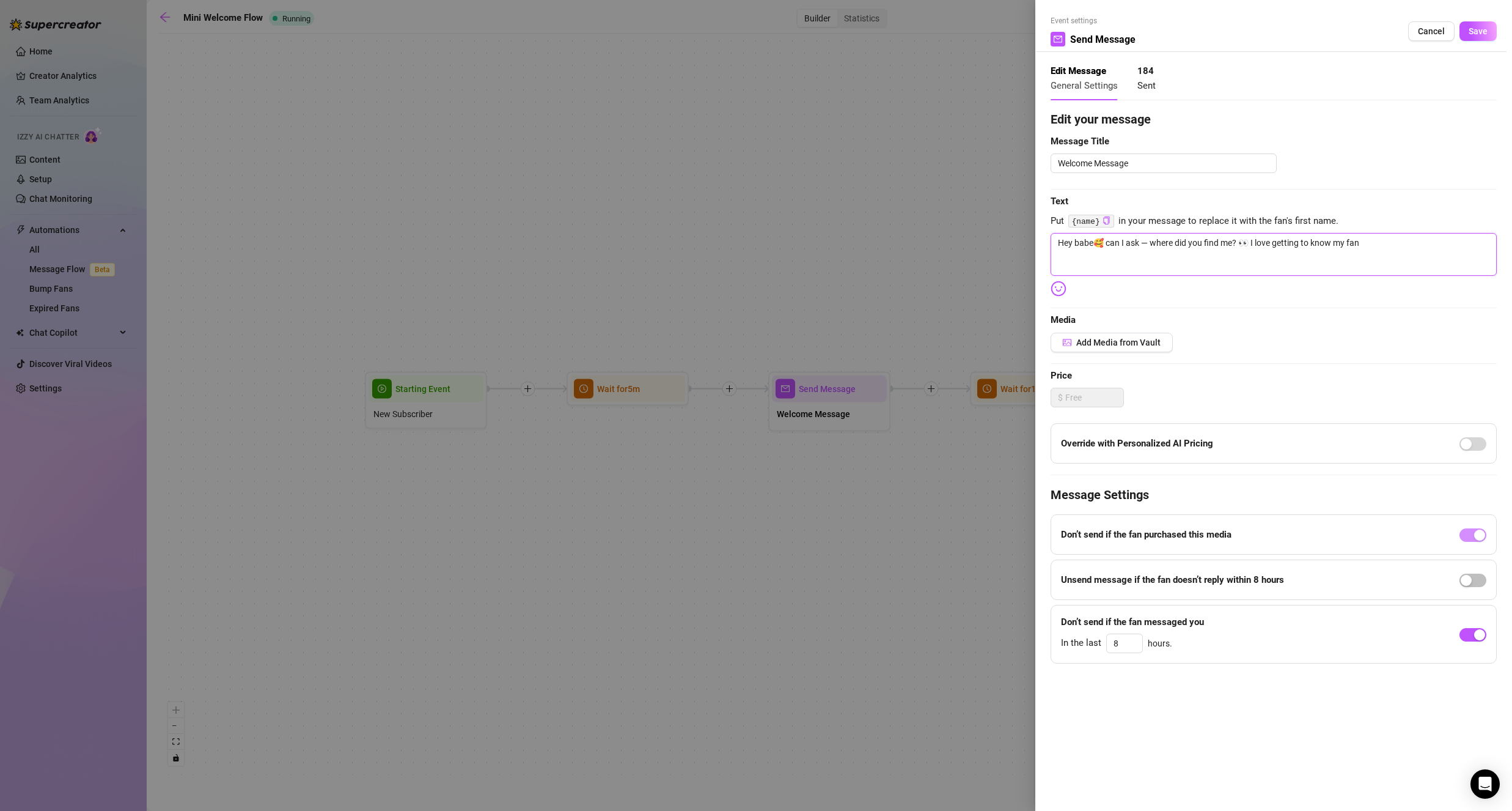
type textarea "Hey babe🥰 can I ask — where did you find me? 👀 I love getting to know my fans"
type textarea "Hey babe🥰 can I ask — where did you find me? 👀 I love getting to know my fans s"
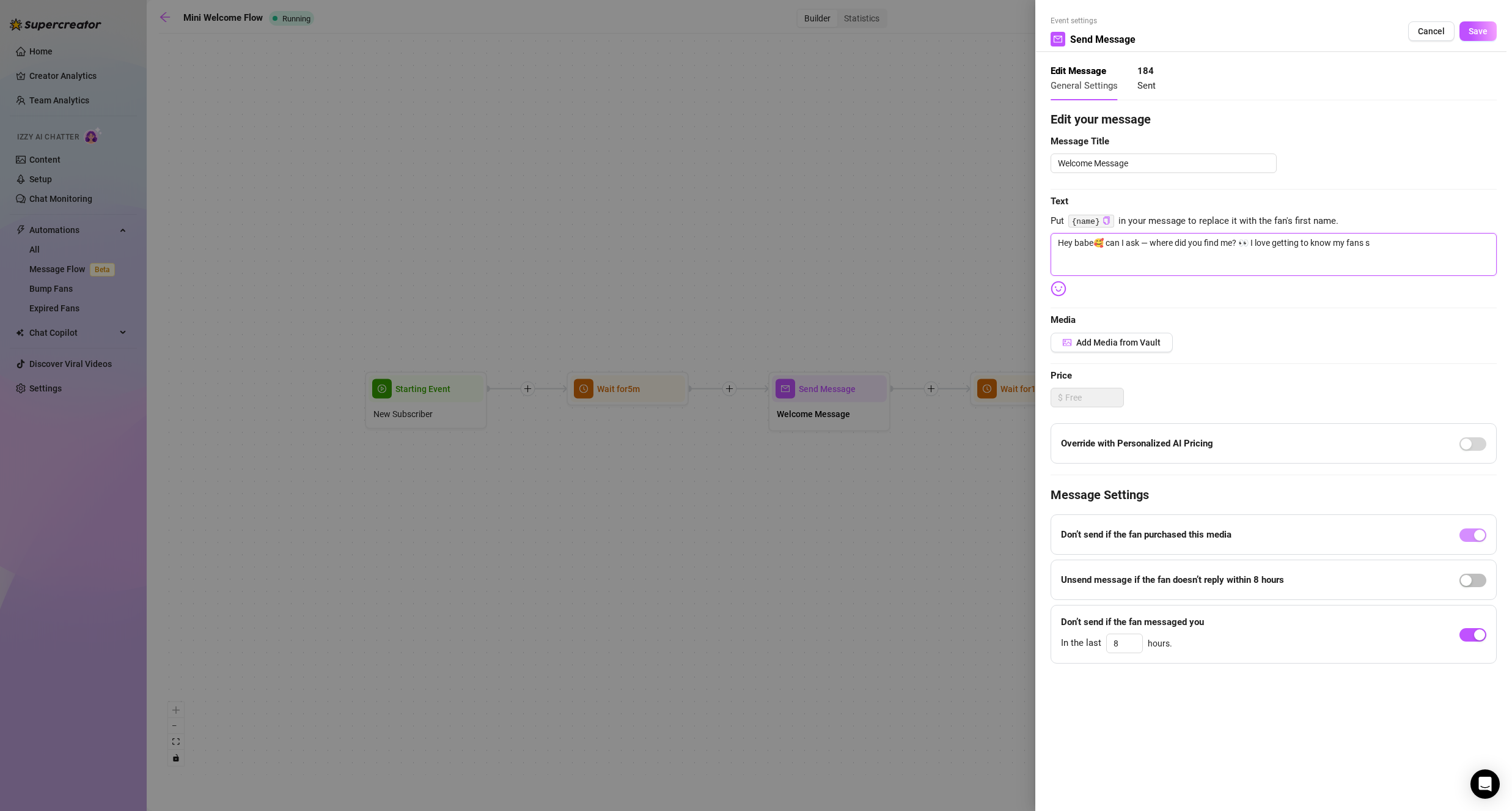
type textarea "Hey babe🥰 can I ask — where did you find me? 👀 I love getting to know my fans so"
type textarea "Hey babe🥰 can I ask — where did you find me? 👀 I love getting to know my fans s…"
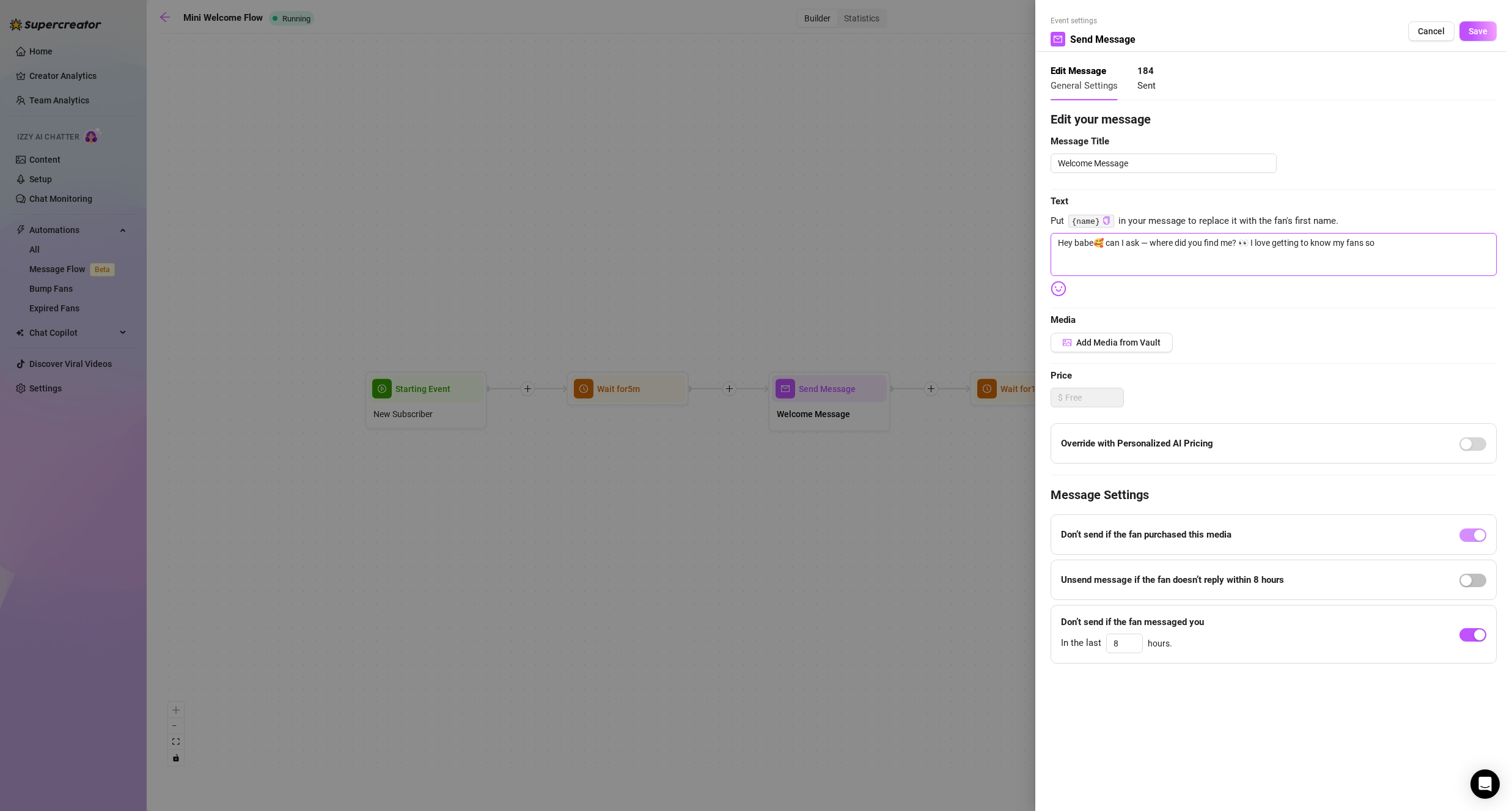
type textarea "Hey babe🥰 can I ask — where did you find me? 👀 I love getting to know my fans s…"
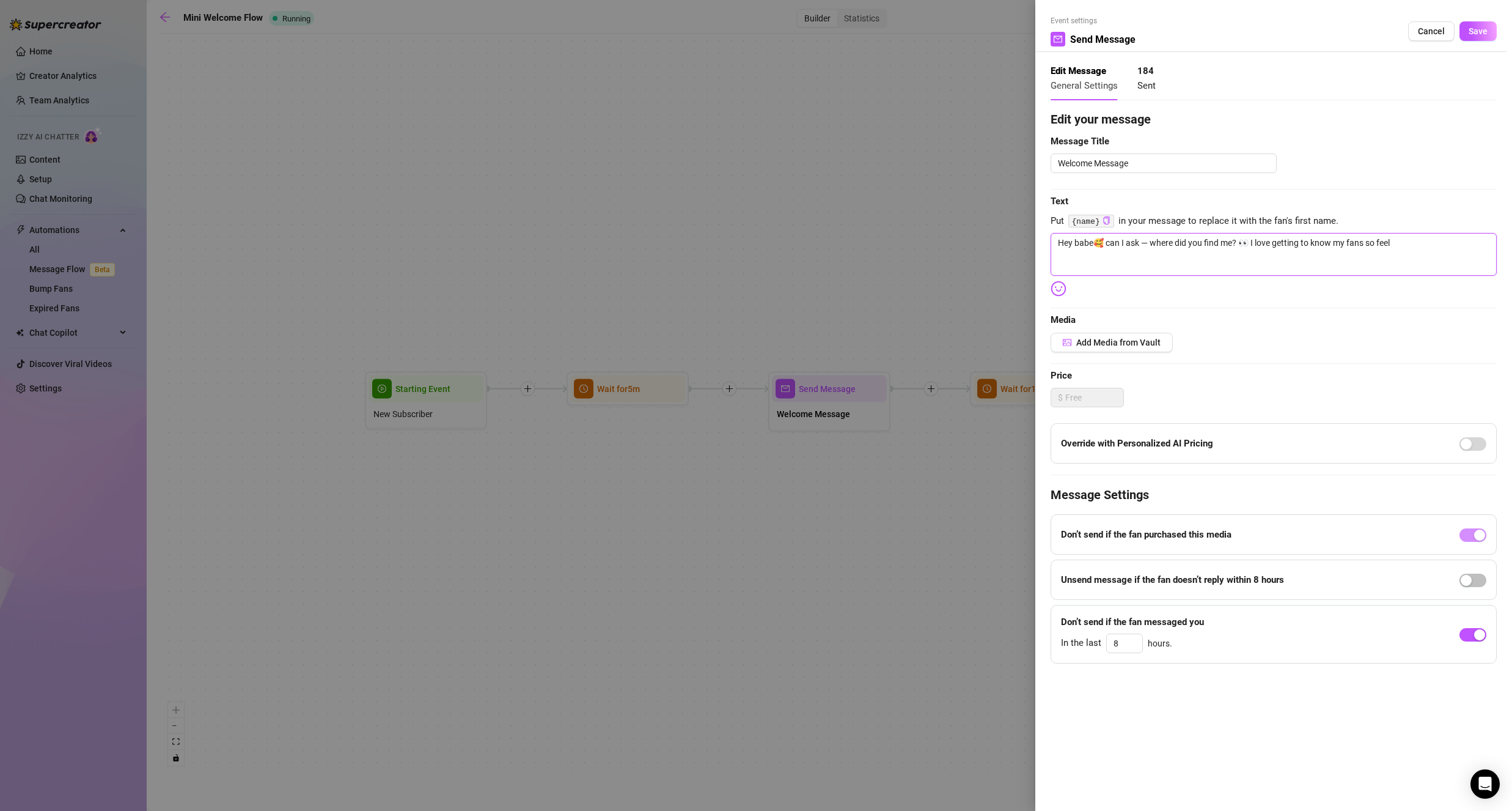
type textarea "Hey babe🥰 can I ask — where did you find me? 👀 I love getting to know my fans s…"
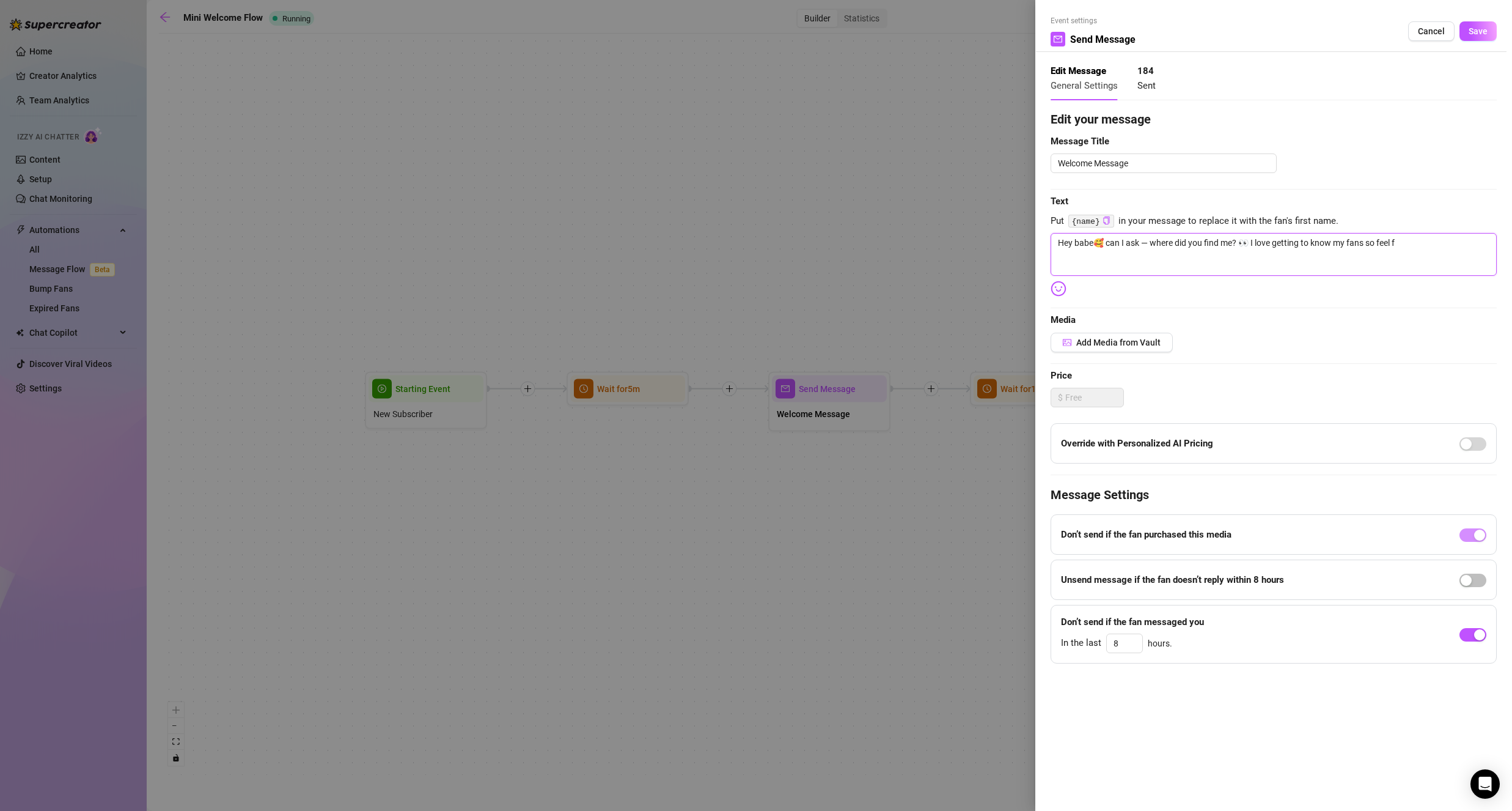
type textarea "Hey babe🥰 can I ask — where did you find me? 👀 I love getting to know my fans s…"
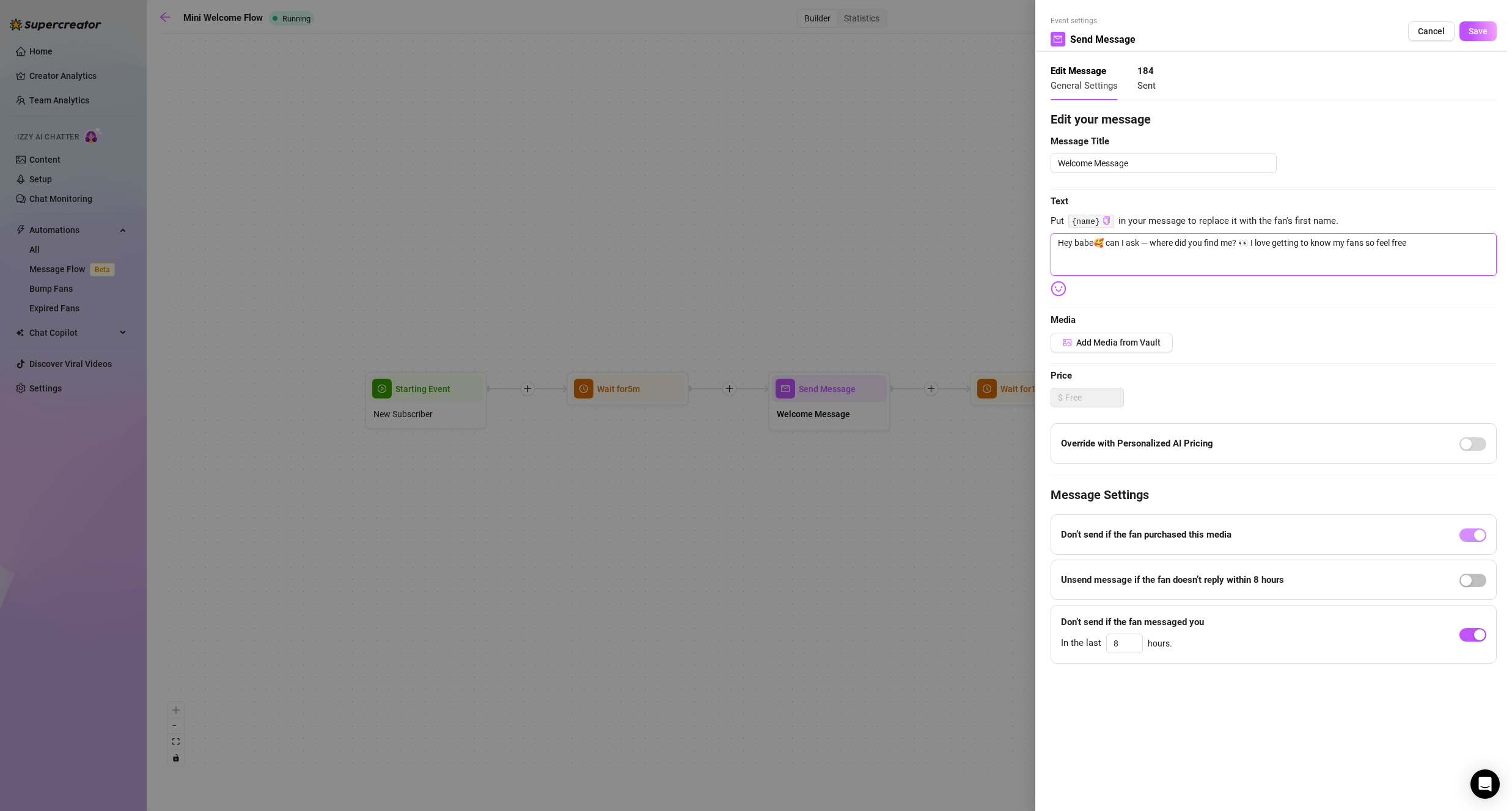
type textarea "Hey babe🥰 can I ask — where did you find me? 👀 I love getting to know my fans s…"
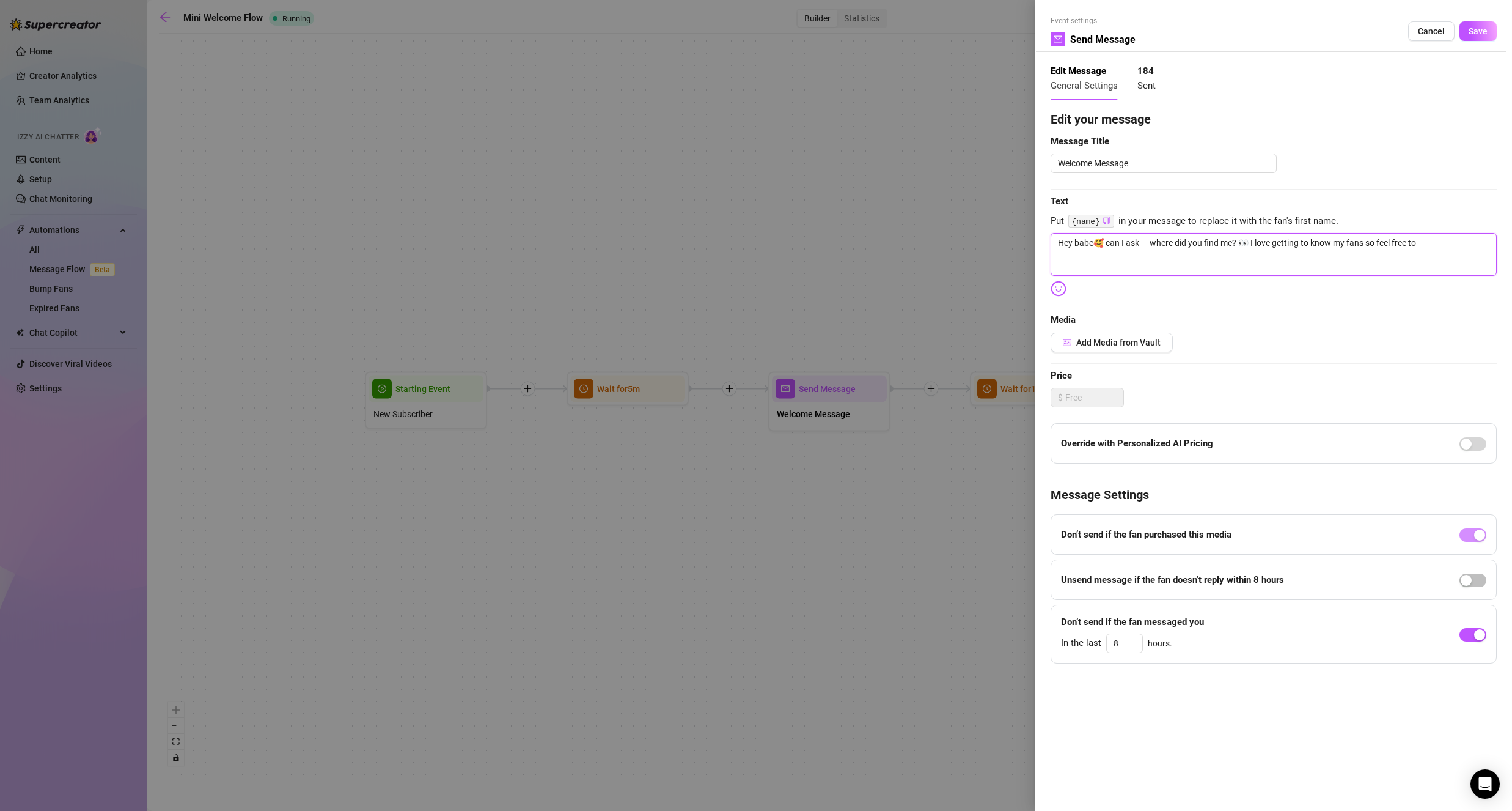
type textarea "Hey babe🥰 can I ask — where did you find me? 👀 I love getting to know my fans s…"
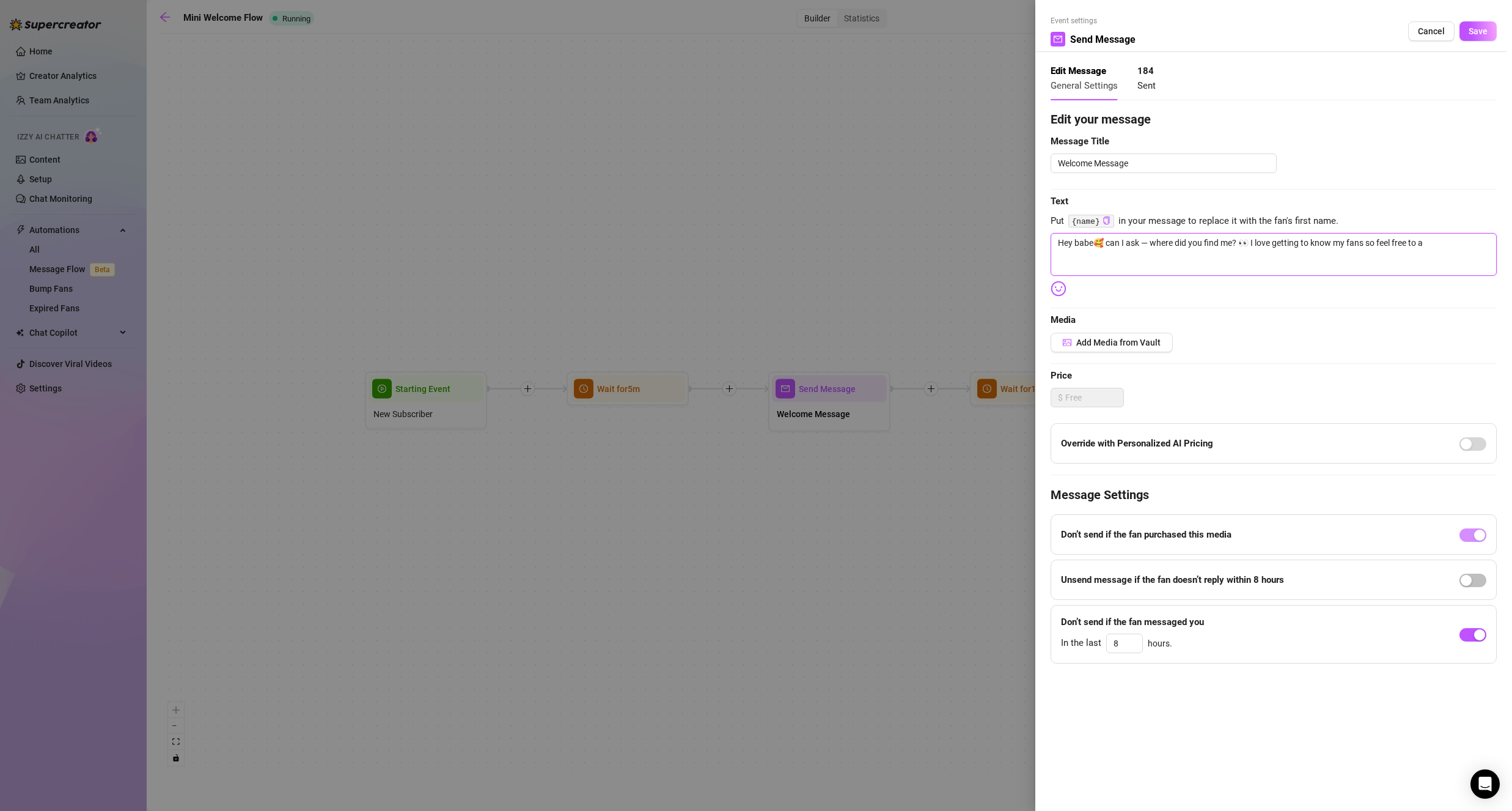
type textarea "Hey babe🥰 can I ask — where did you find me? 👀 I love getting to know my fans s…"
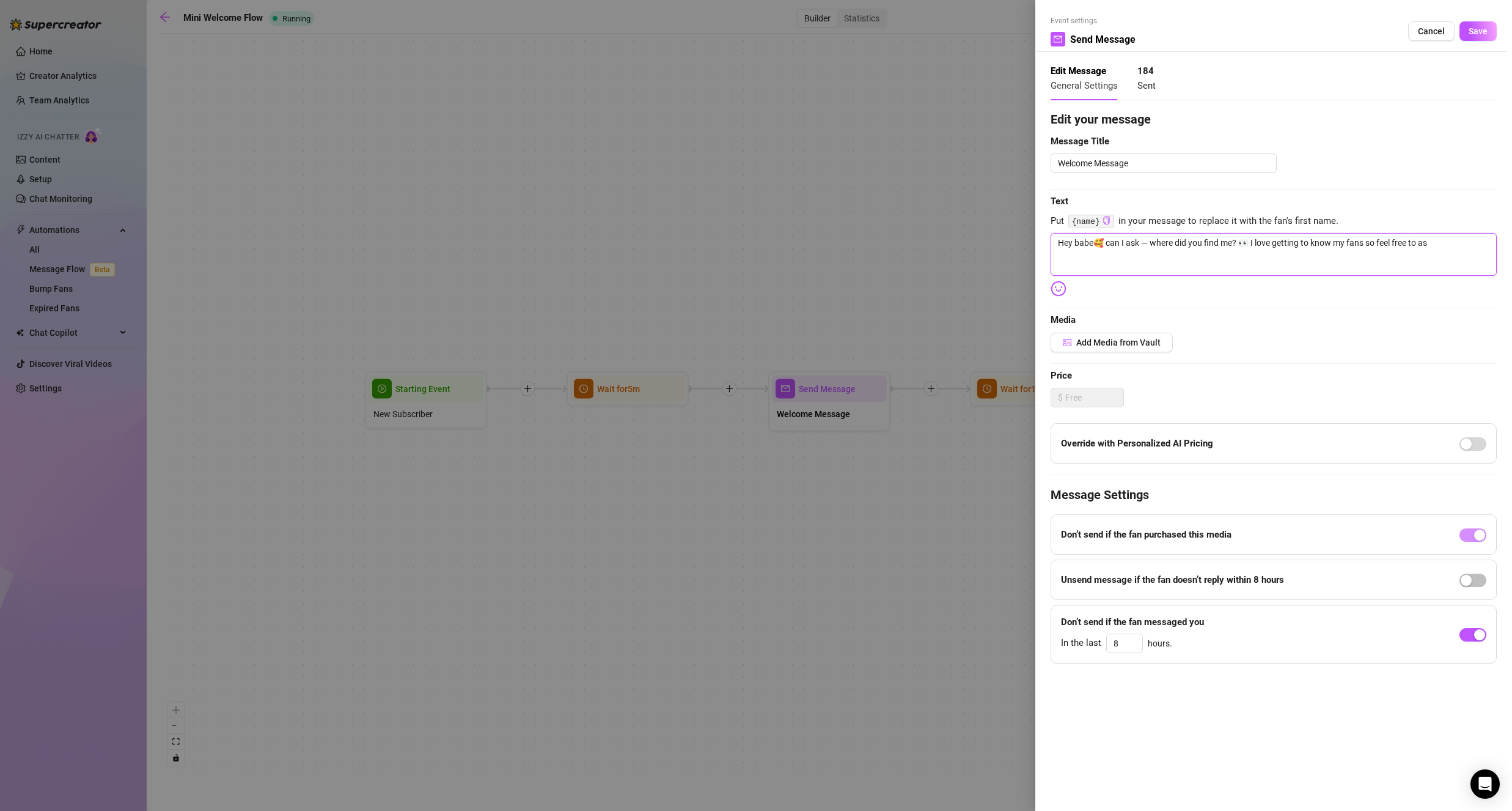
type textarea "Hey babe🥰 can I ask — where did you find me? 👀 I love getting to know my fans s…"
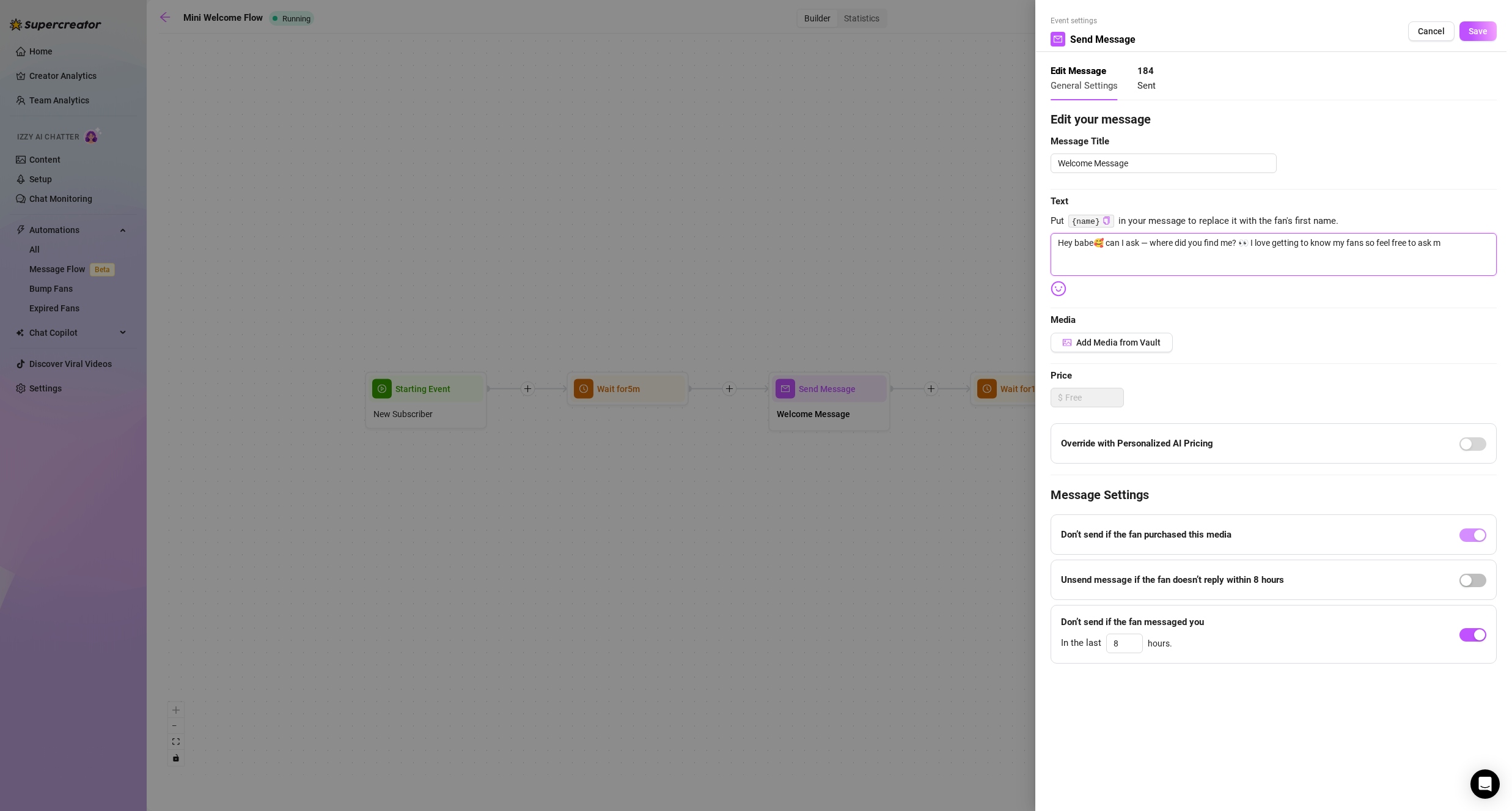
type textarea "Hey babe🥰 can I ask — where did you find me? 👀 I love getting to know my fans s…"
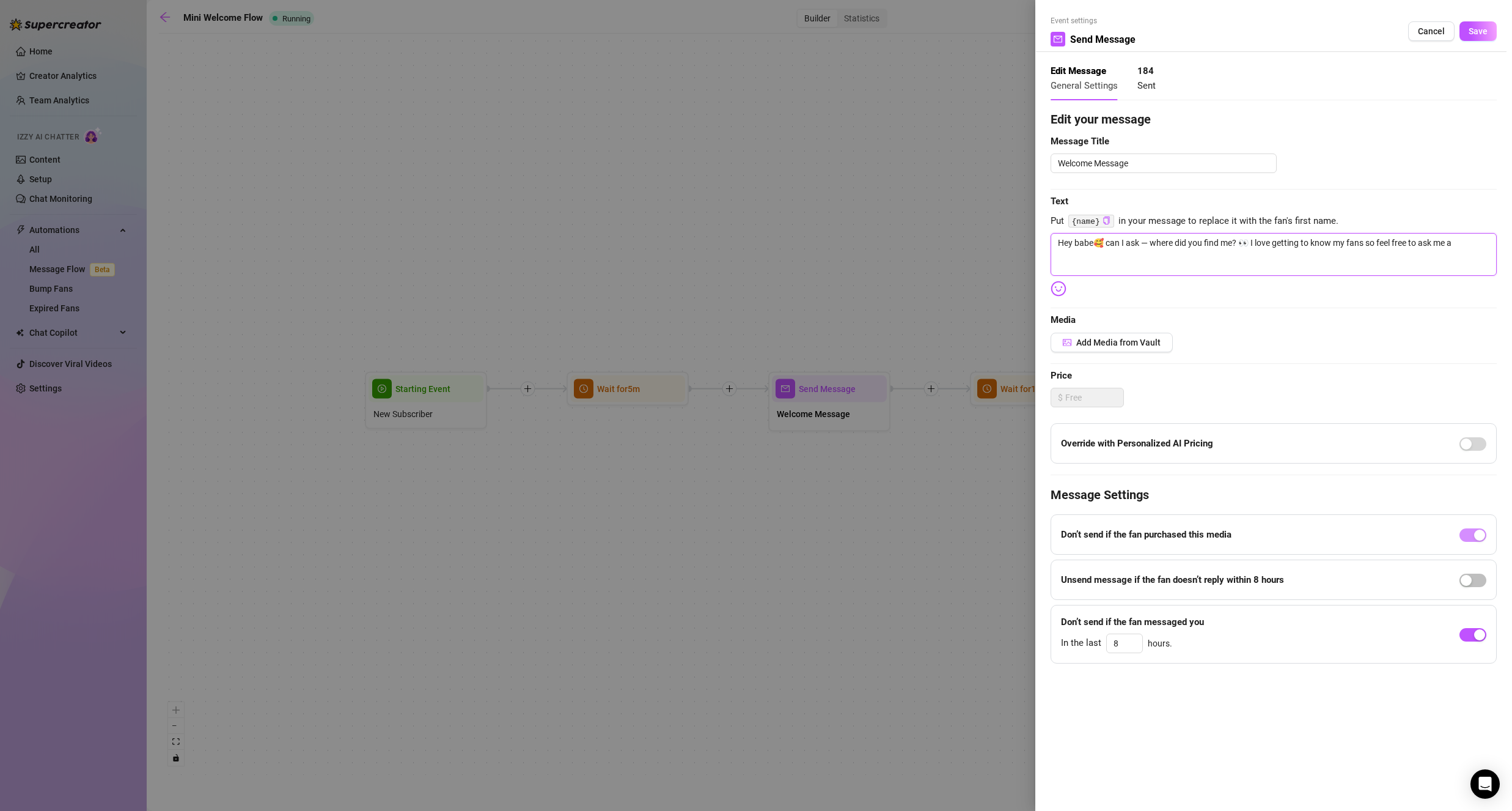
type textarea "Hey babe🥰 can I ask — where did you find me? 👀 I love getting to know my fans s…"
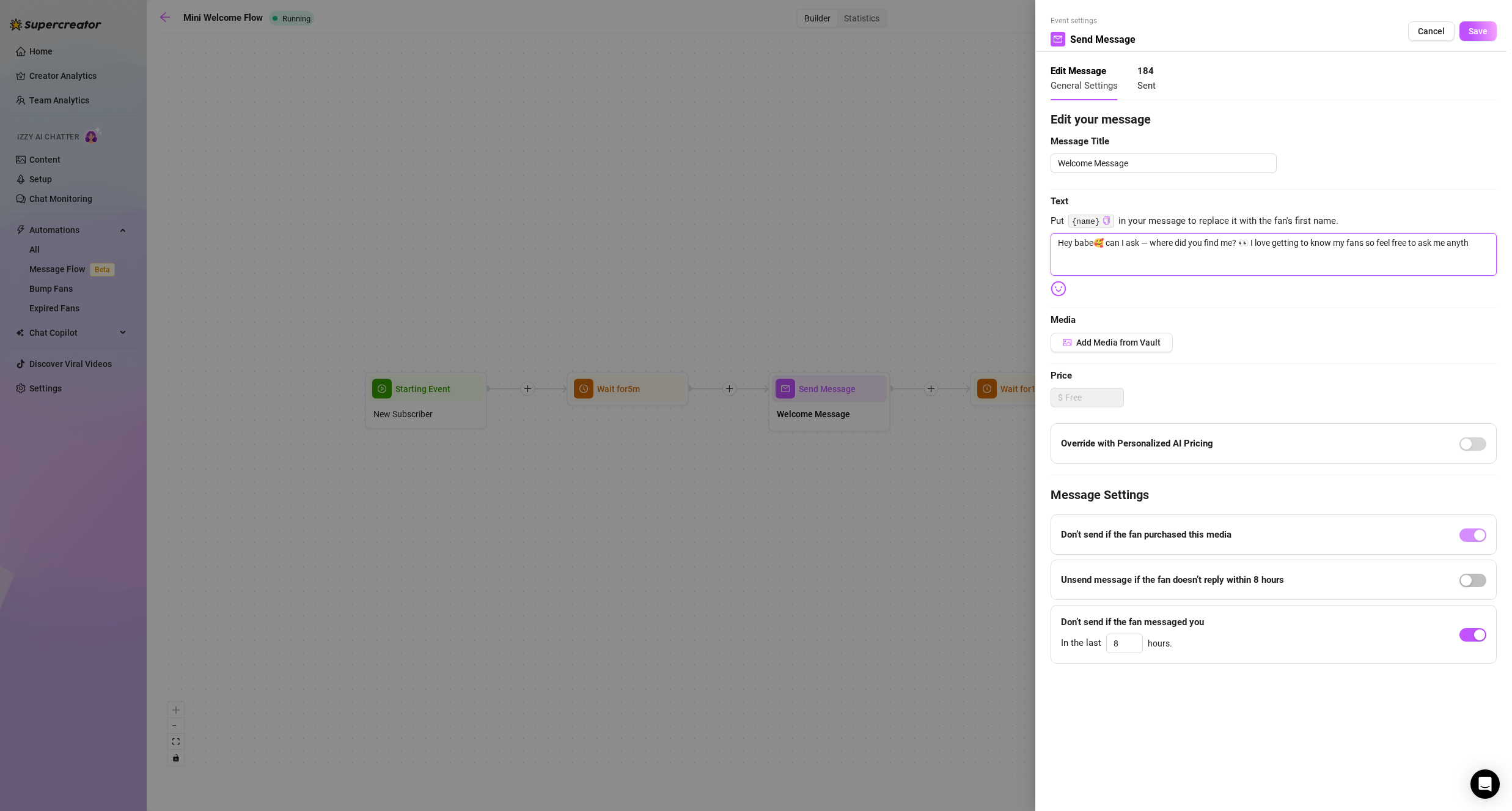
type textarea "Hey babe🥰 can I ask — where did you find me? 👀 I love getting to know my fans s…"
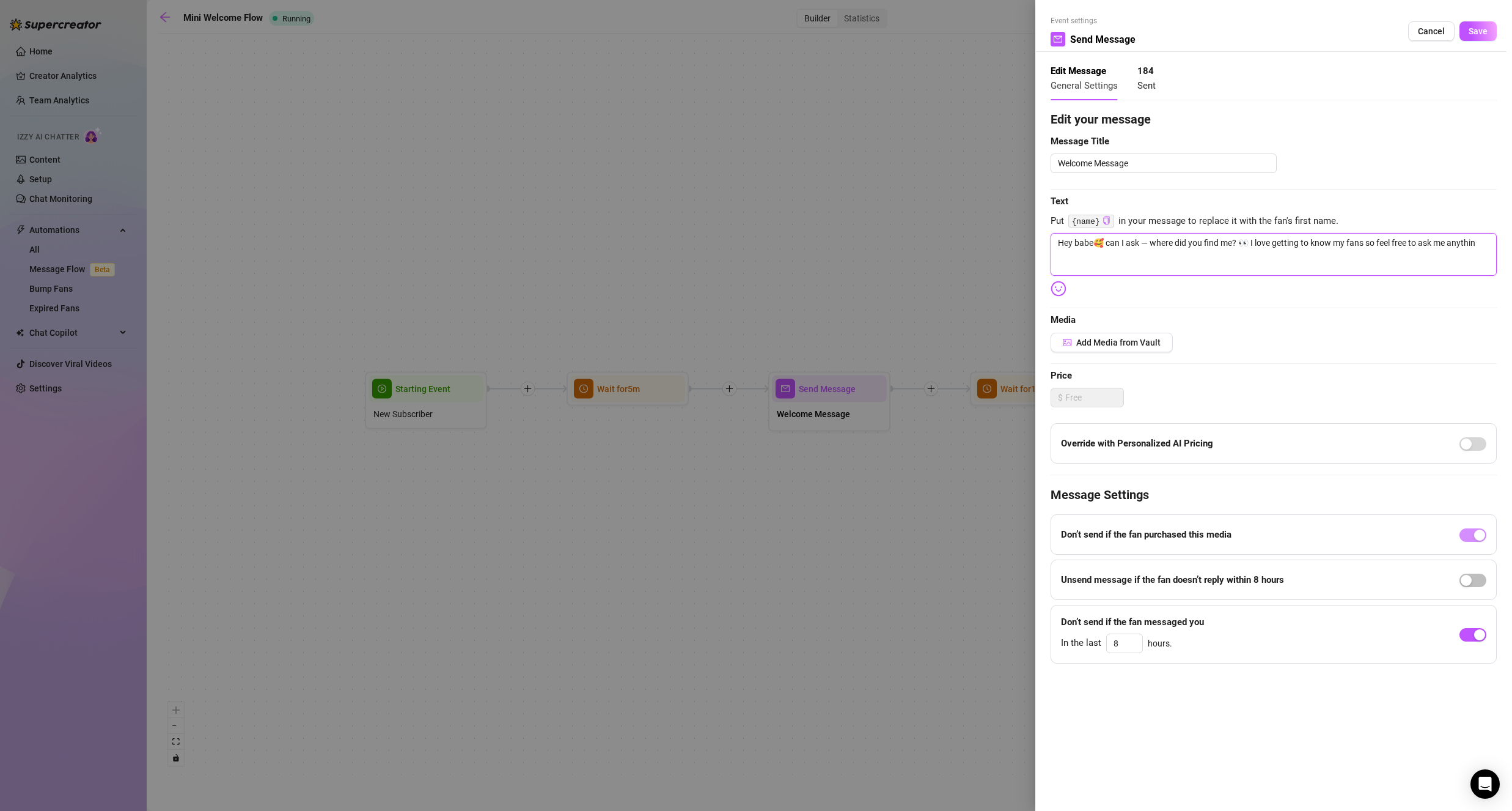
type textarea "Hey babe🥰 can I ask — where did you find me? 👀 I love getting to know my fans s…"
drag, startPoint x: 1446, startPoint y: 244, endPoint x: 1254, endPoint y: 248, distance: 192.0
click at [1254, 248] on textarea "Hey babe🥰 can I ask — where did you find me? 👀 I love getting to know my fans s…" at bounding box center [1274, 254] width 447 height 43
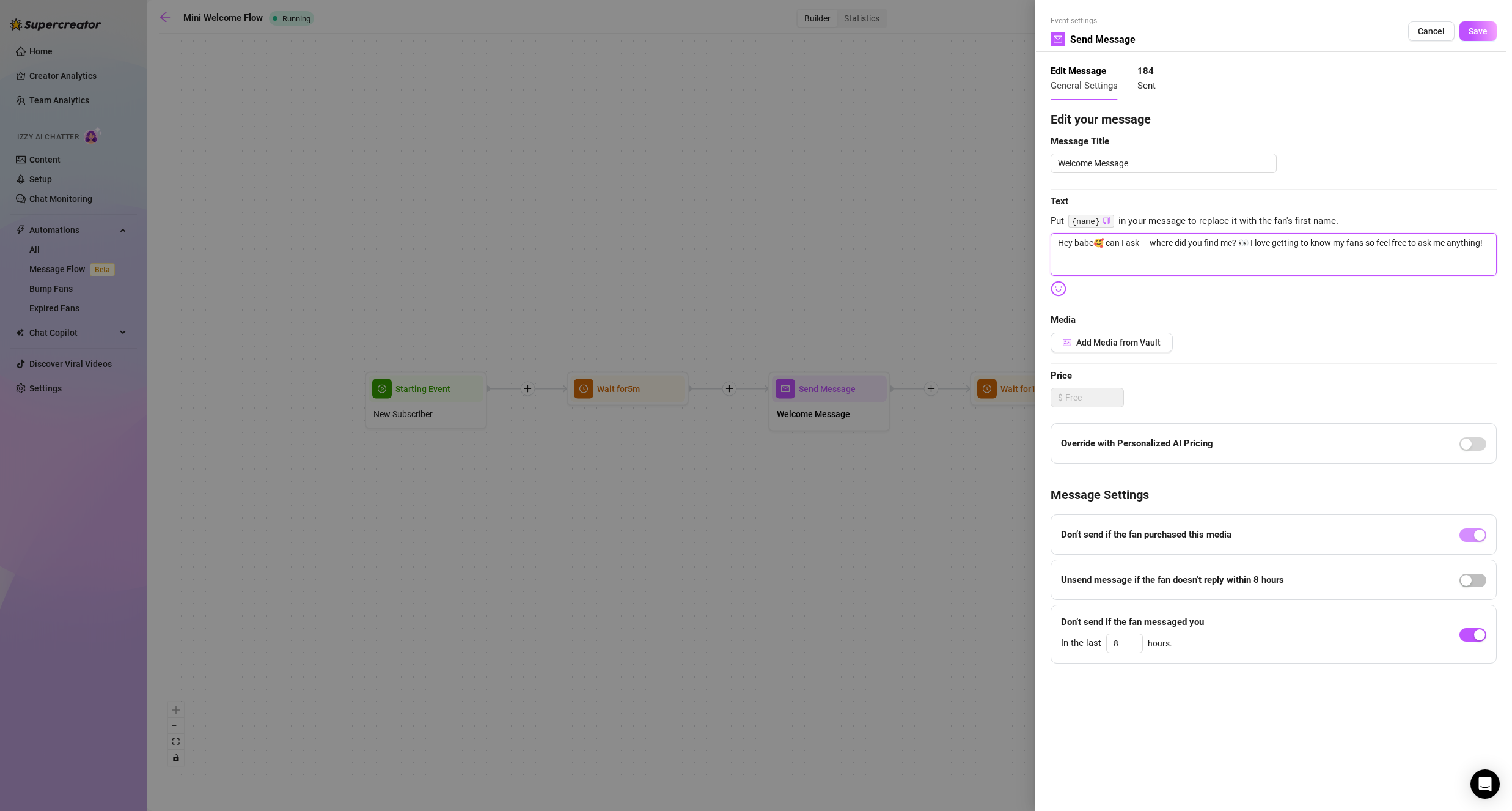
type textarea "Hey babe🥰 can I ask — where did you find me? 👀"
click at [1466, 26] on button "Save" at bounding box center [1478, 31] width 37 height 19
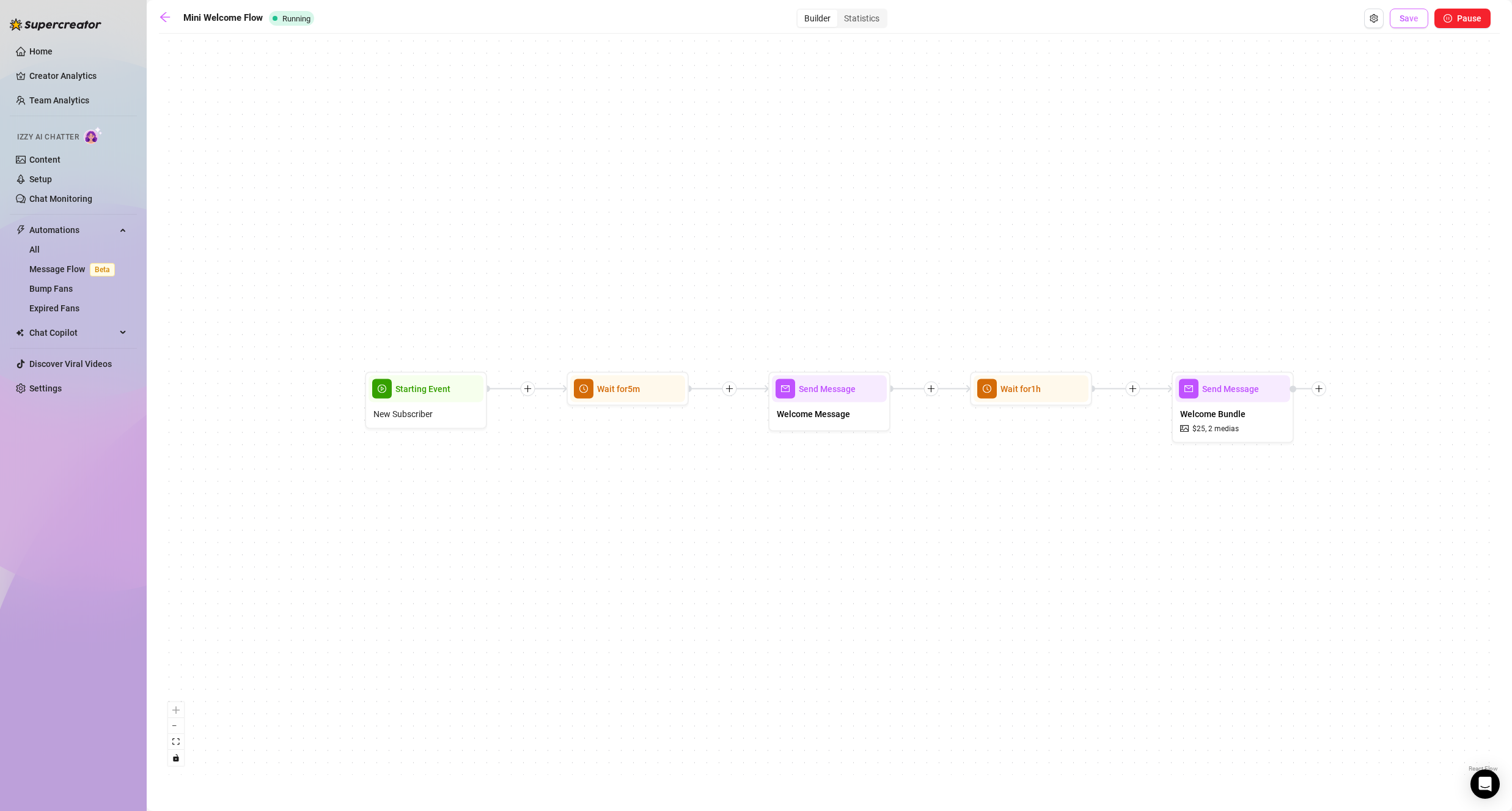
click at [1411, 25] on button "Save" at bounding box center [1409, 18] width 39 height 19
